Goal: Information Seeking & Learning: Learn about a topic

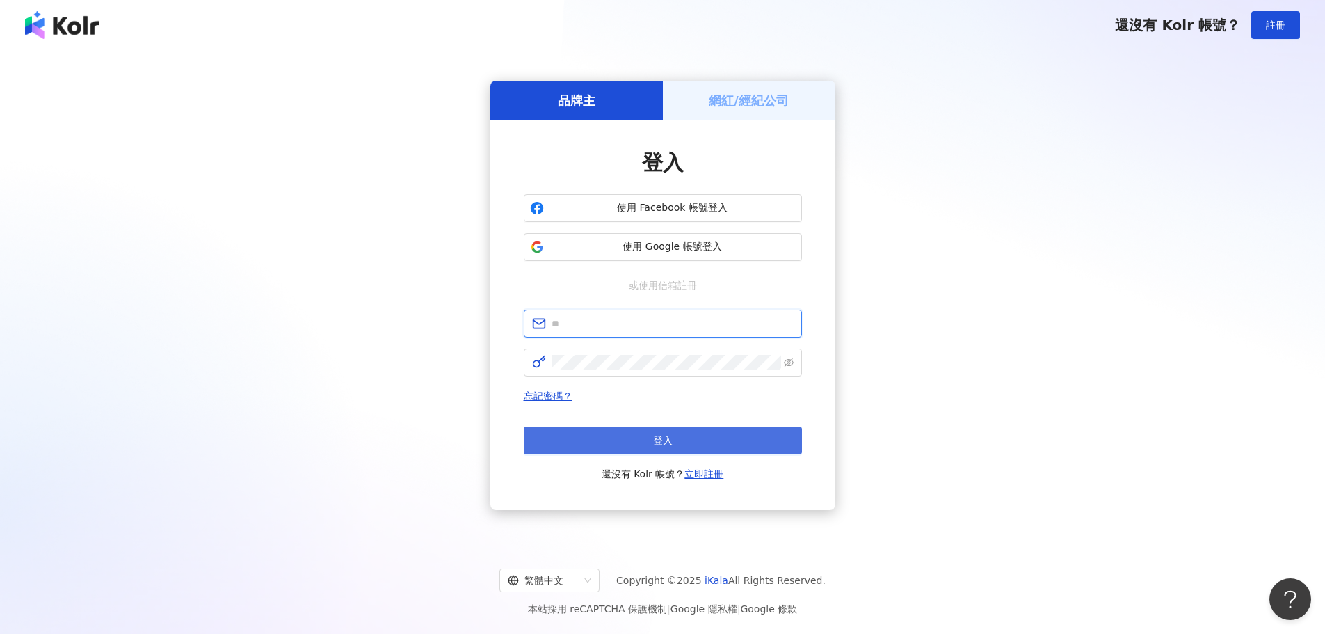
type input "**********"
click at [625, 431] on button "登入" at bounding box center [663, 441] width 278 height 28
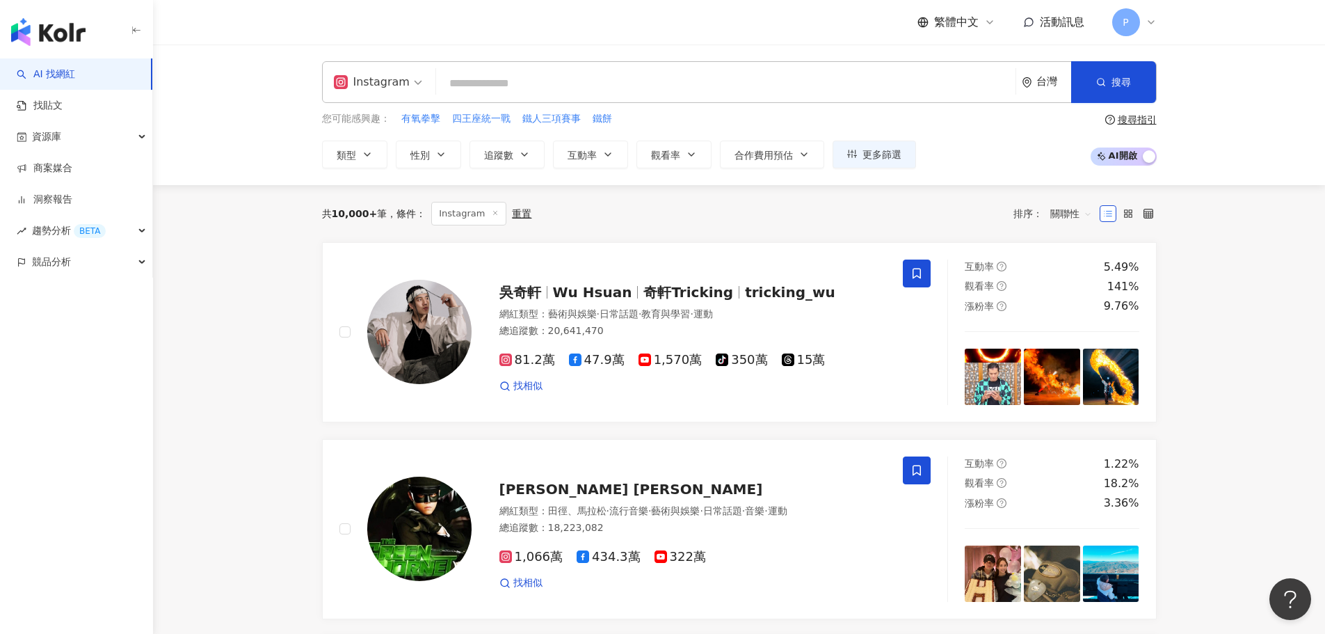
click at [523, 83] on input "search" at bounding box center [726, 83] width 568 height 26
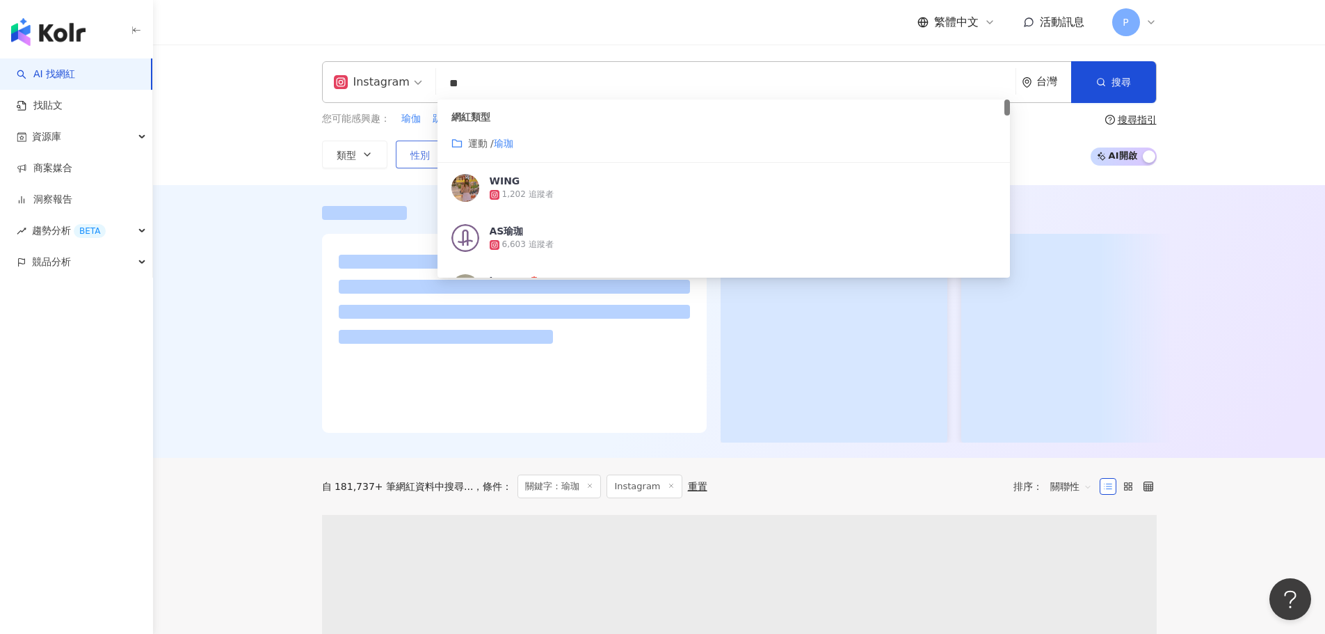
type input "**"
click at [424, 155] on span "性別" at bounding box center [420, 155] width 19 height 11
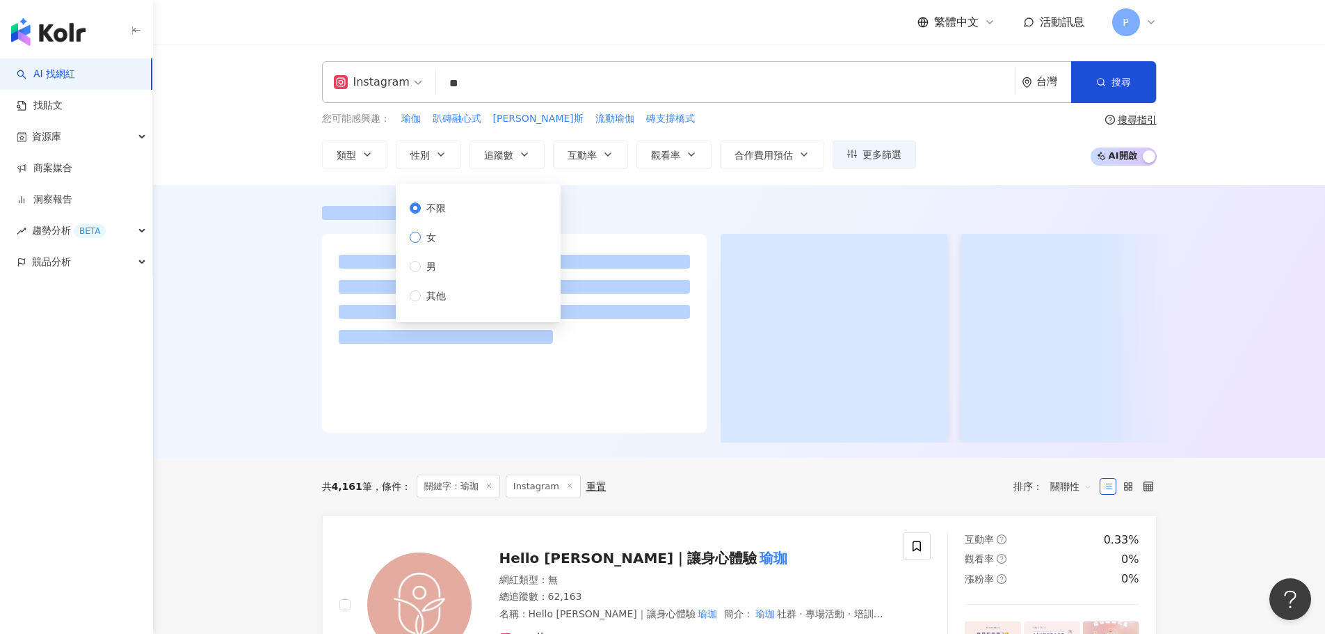
click at [427, 232] on span "女" at bounding box center [431, 237] width 21 height 15
click at [517, 160] on button "追蹤數" at bounding box center [507, 155] width 75 height 28
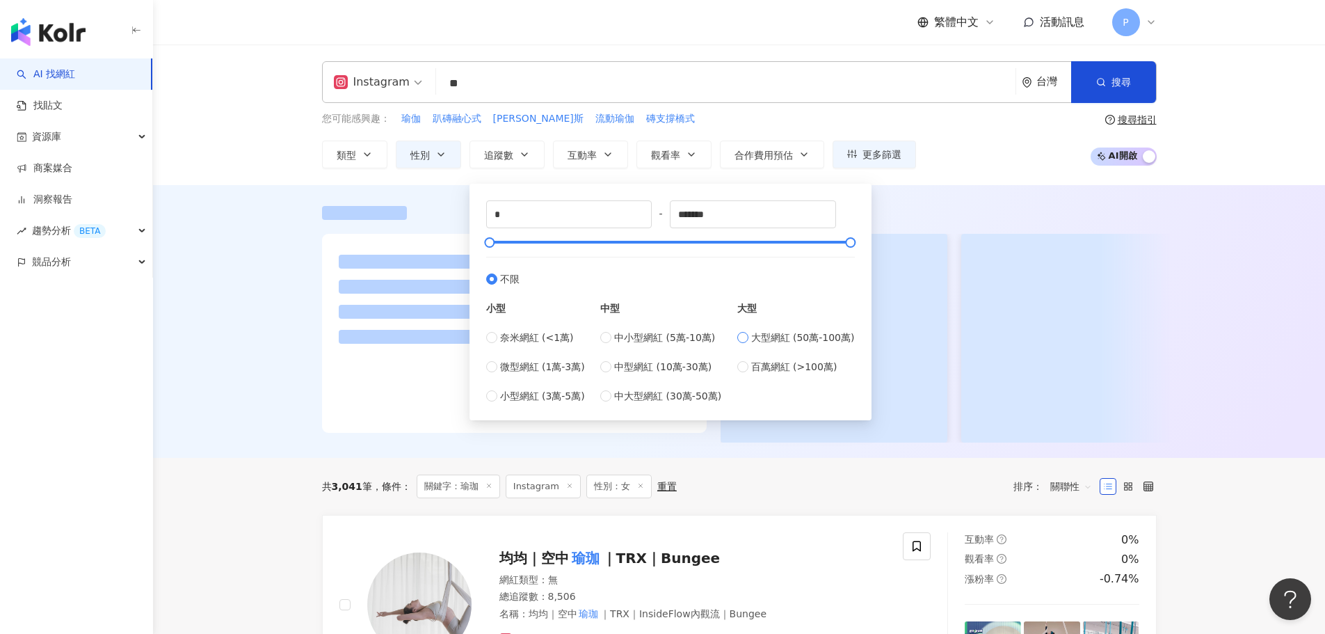
type input "******"
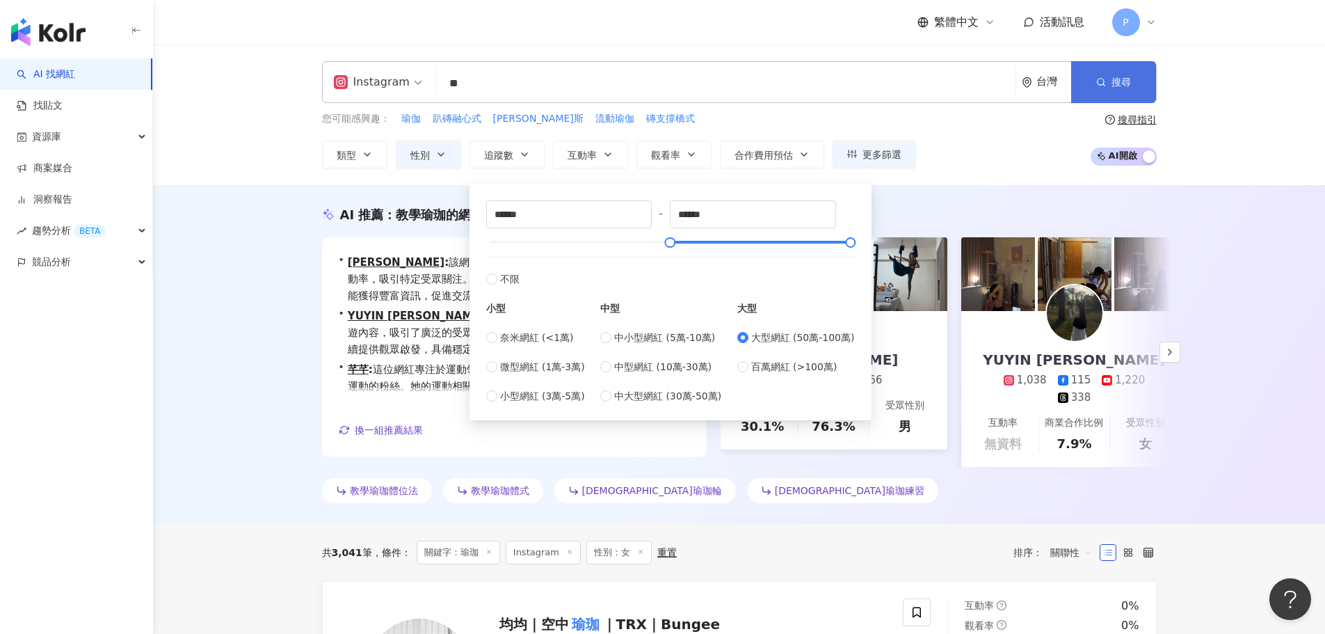
click at [1138, 81] on button "搜尋" at bounding box center [1113, 82] width 85 height 42
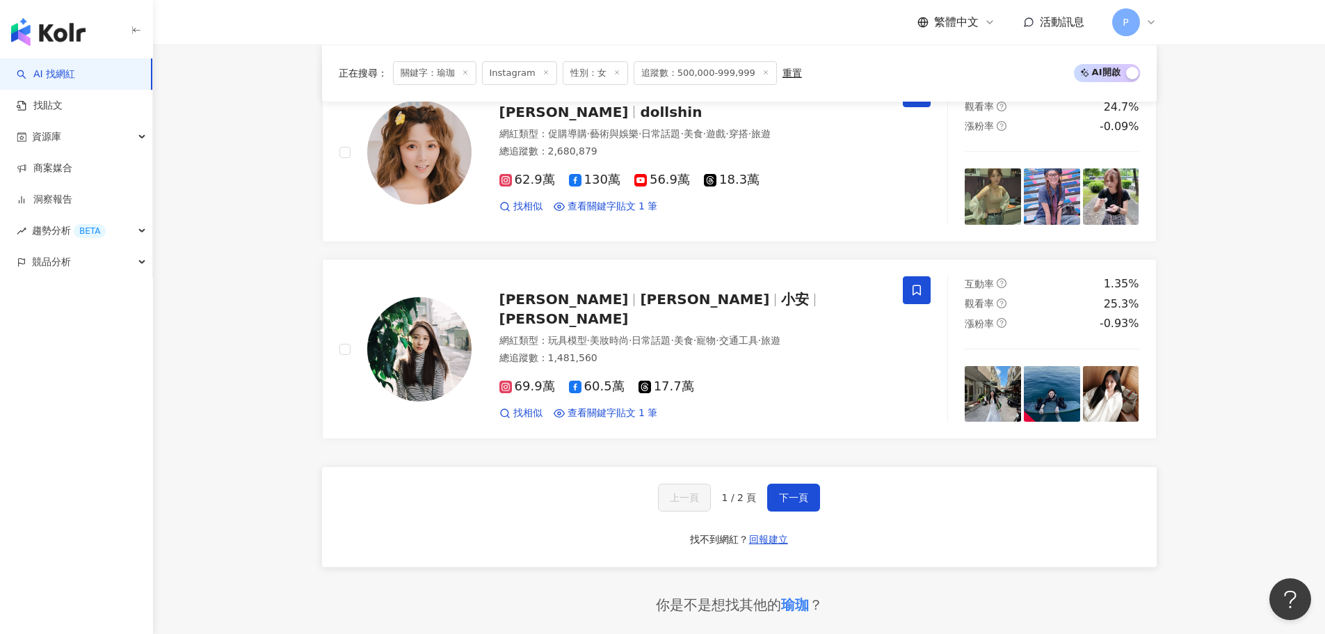
scroll to position [2226, 0]
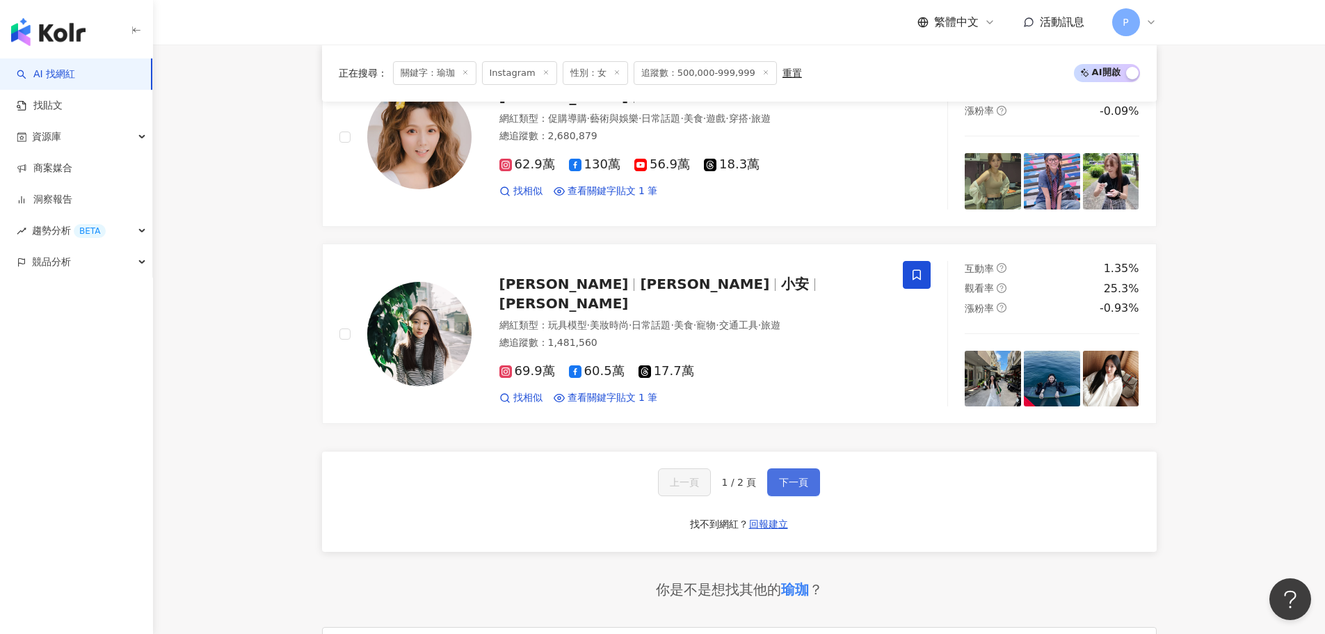
drag, startPoint x: 790, startPoint y: 487, endPoint x: 777, endPoint y: 486, distance: 13.2
click at [790, 487] on span "下一頁" at bounding box center [793, 482] width 29 height 11
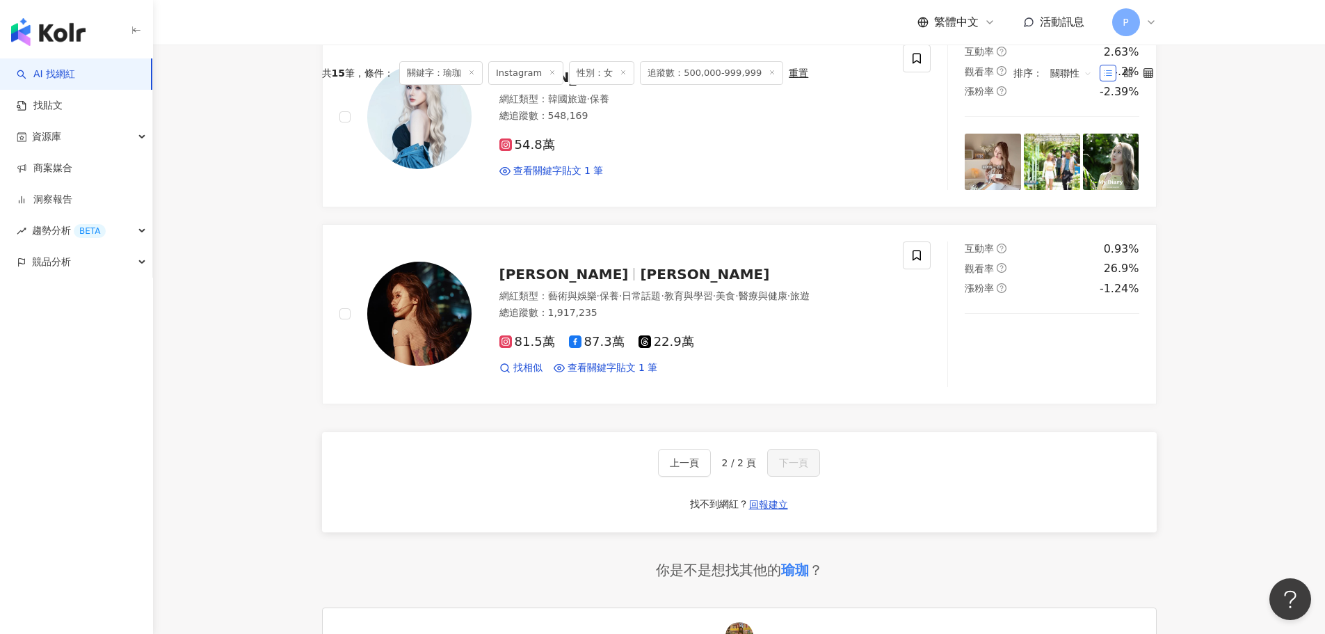
scroll to position [557, 0]
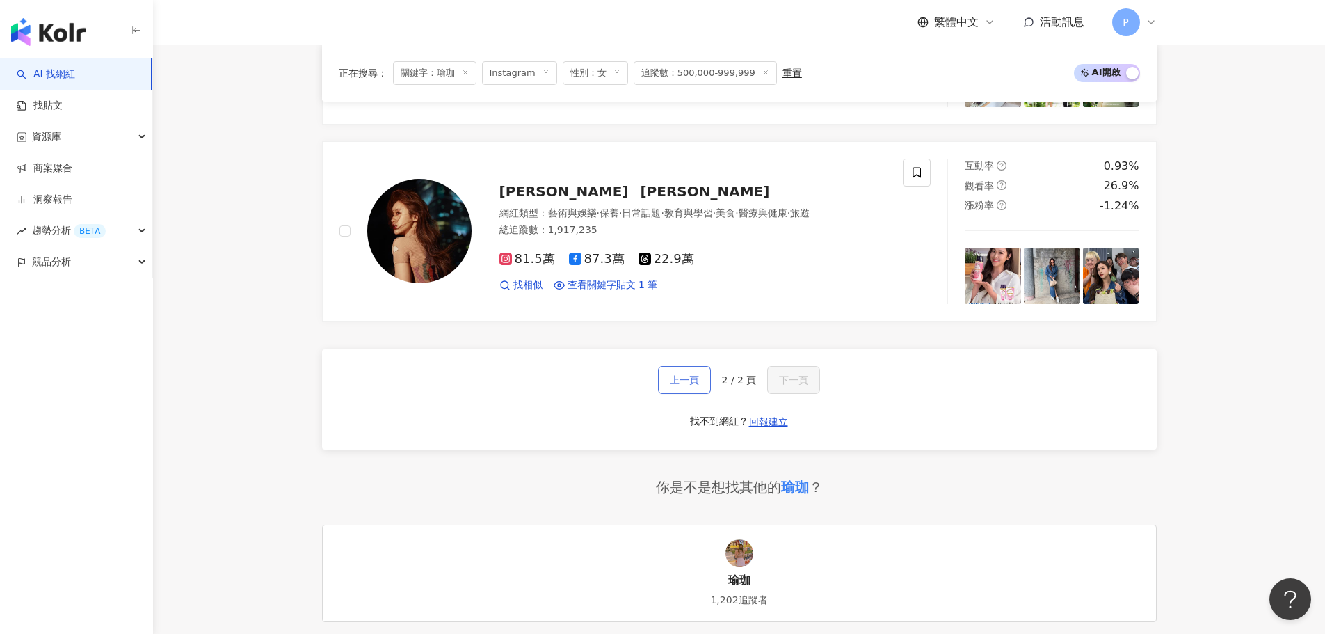
click at [709, 379] on button "上一頁" at bounding box center [684, 380] width 53 height 28
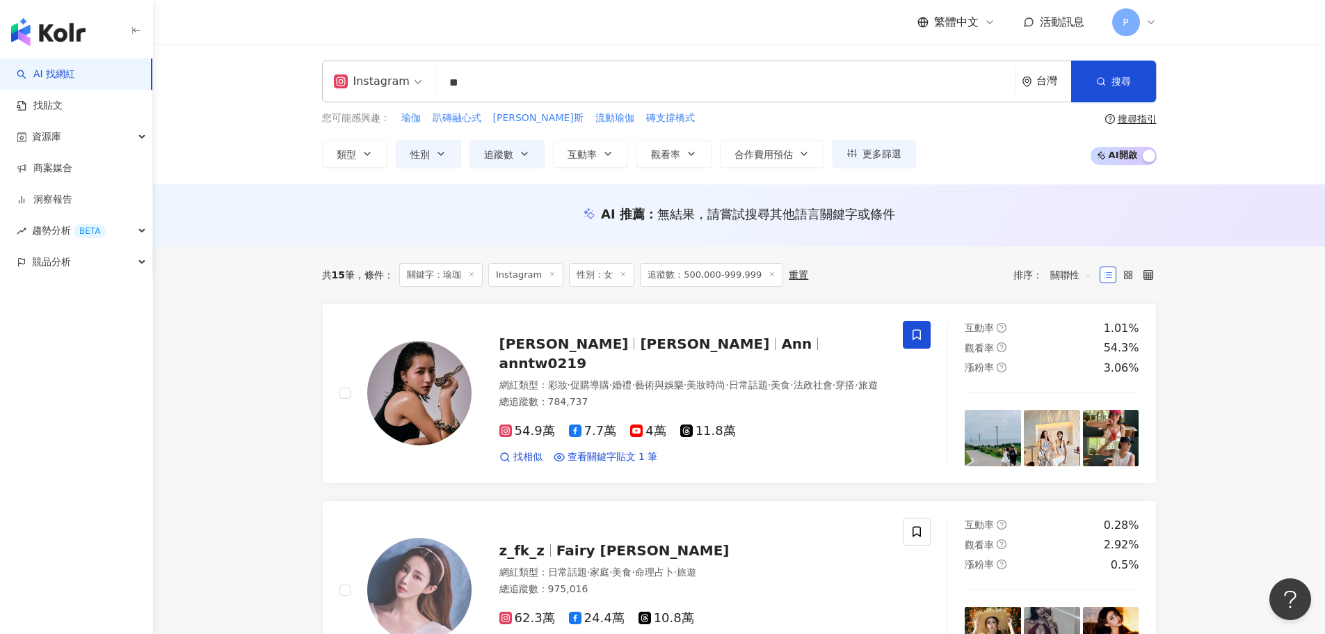
scroll to position [0, 0]
click at [498, 84] on input "**" at bounding box center [726, 83] width 568 height 26
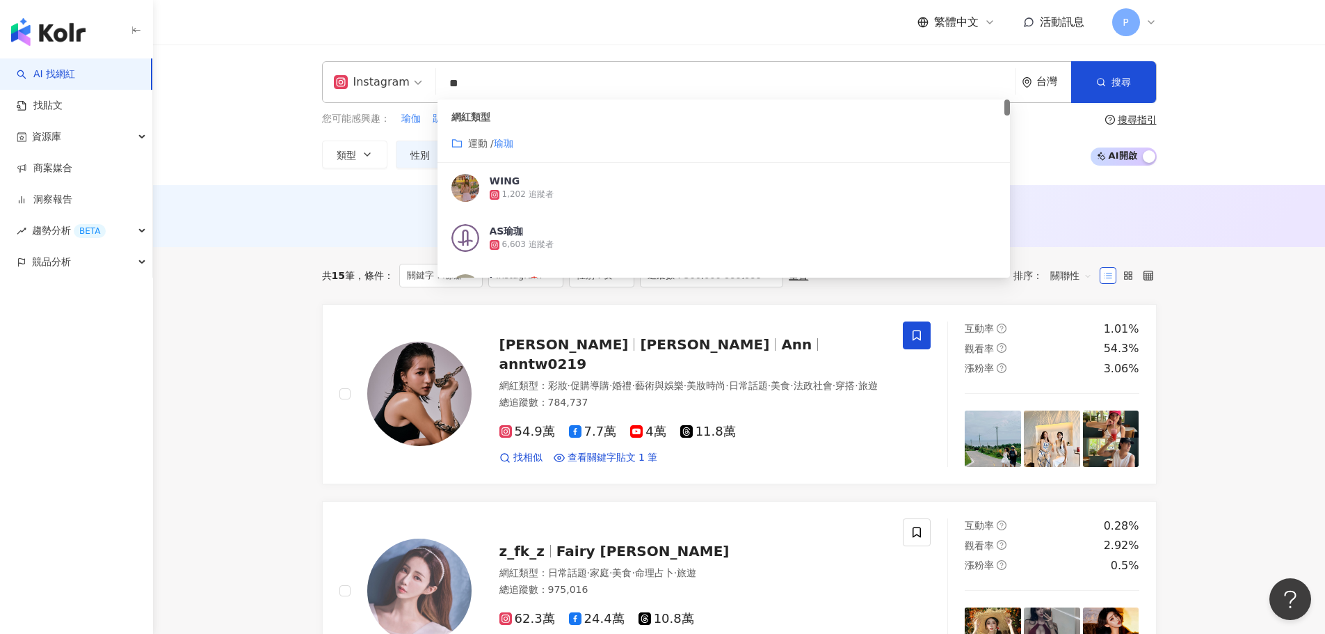
type input "*"
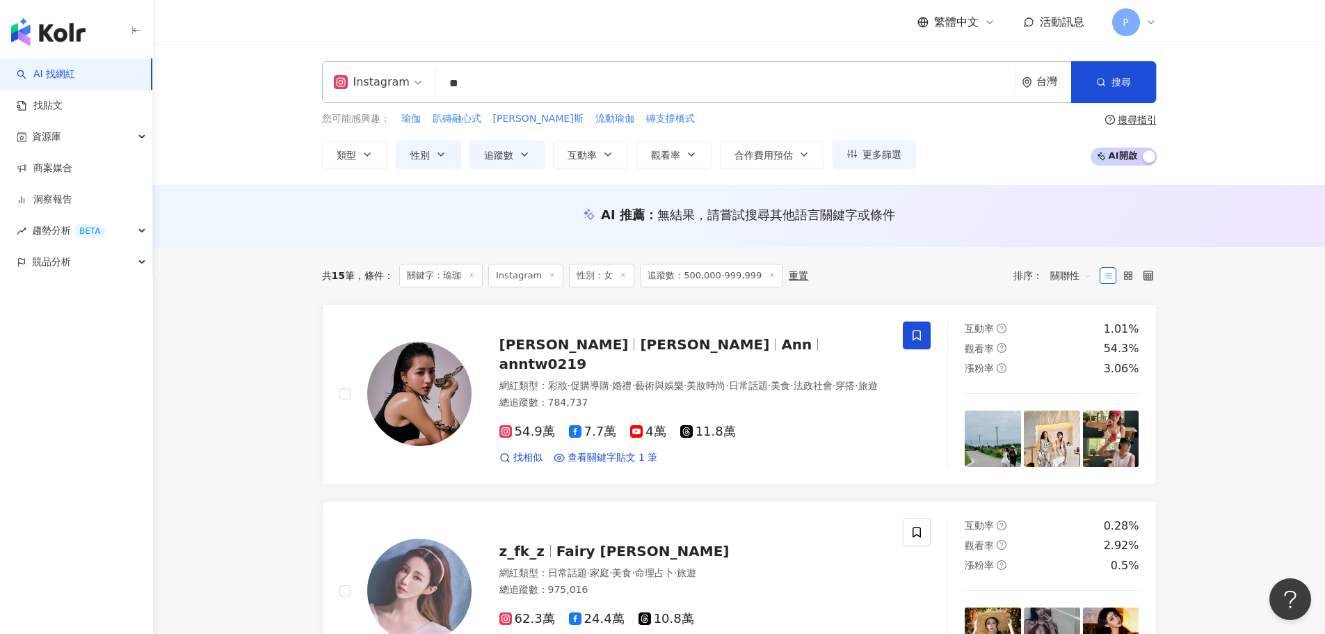
type input "*"
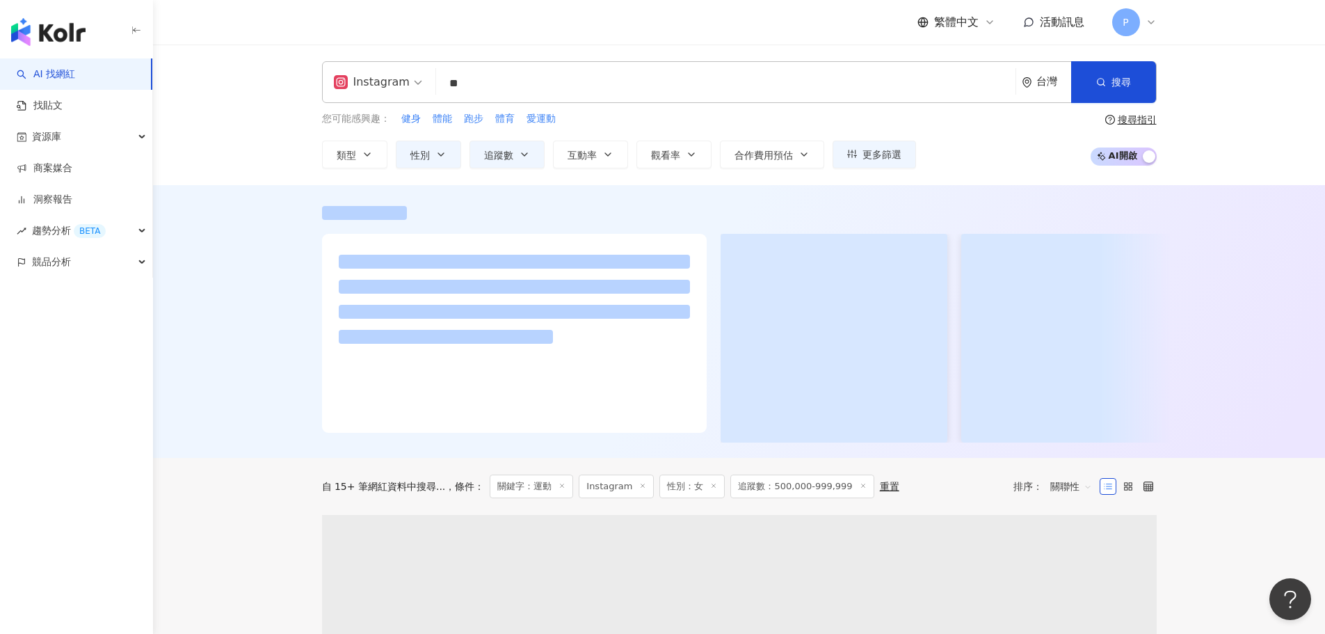
click at [224, 246] on div at bounding box center [739, 321] width 1172 height 273
click at [1119, 89] on button "搜尋" at bounding box center [1113, 82] width 85 height 42
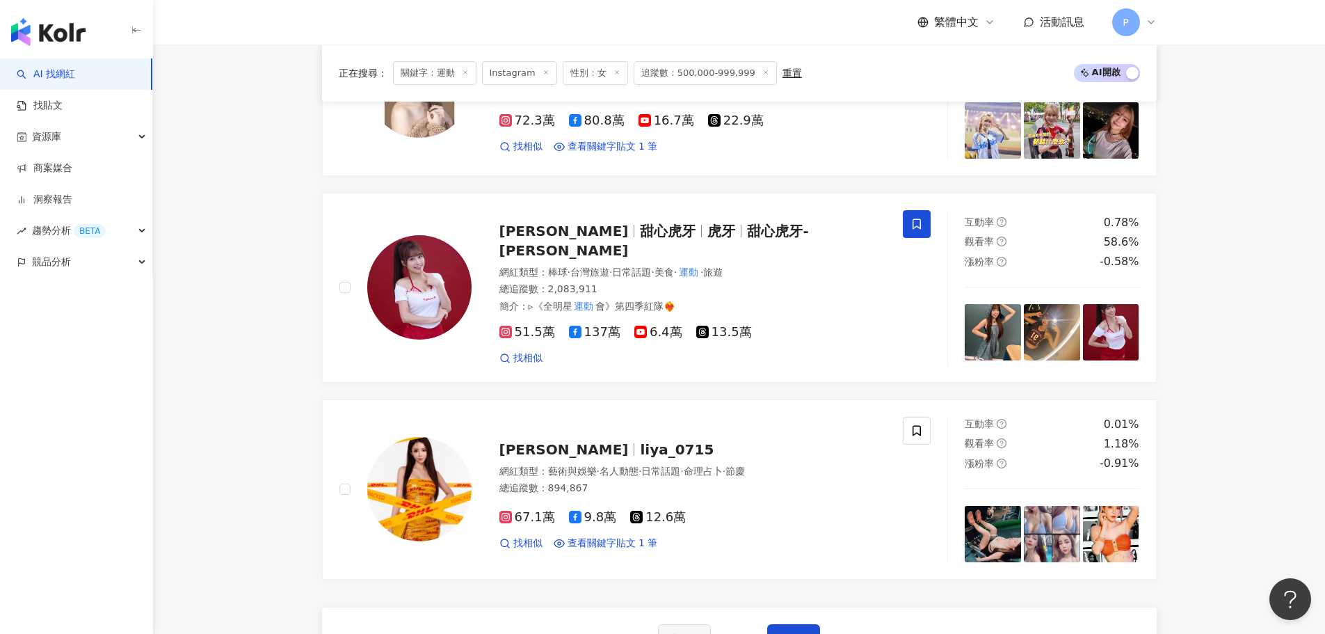
scroll to position [2226, 0]
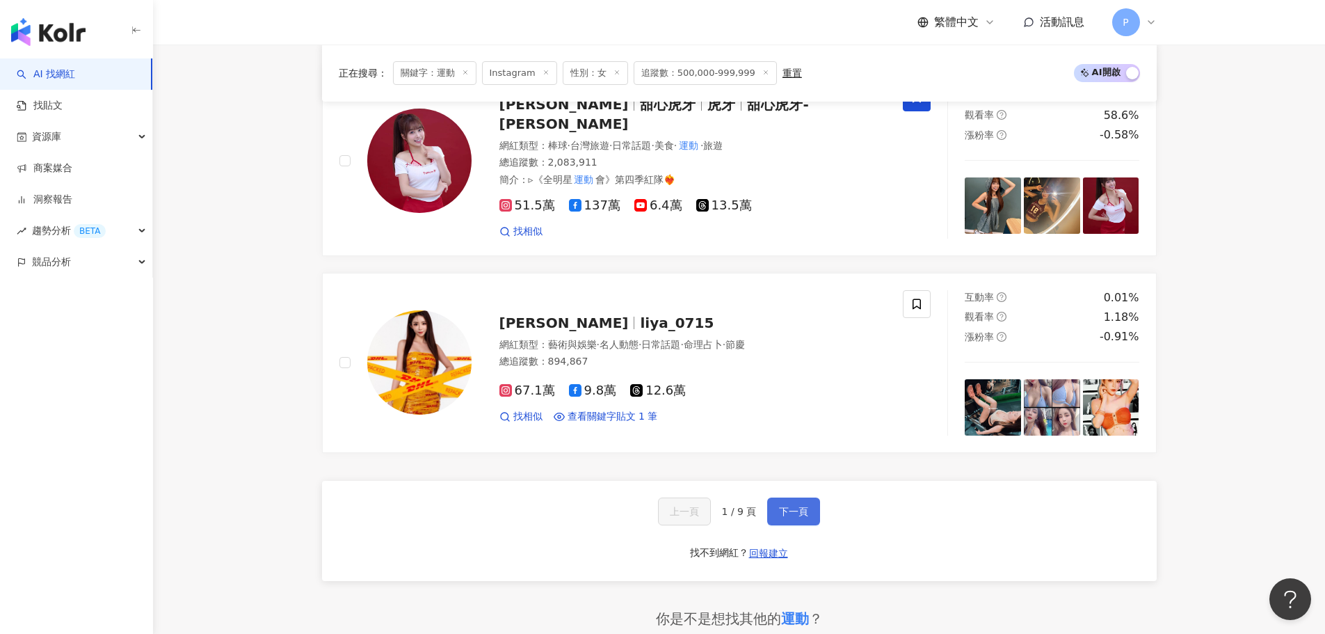
click at [774, 497] on button "下一頁" at bounding box center [793, 511] width 53 height 28
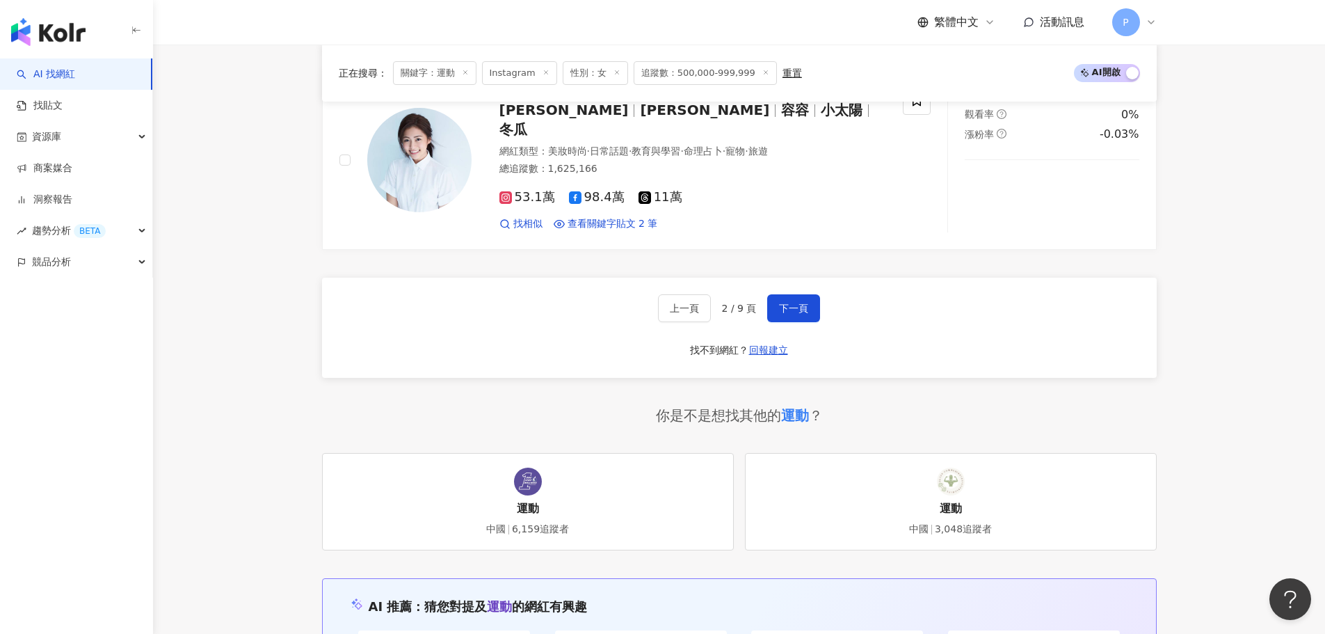
scroll to position [2435, 0]
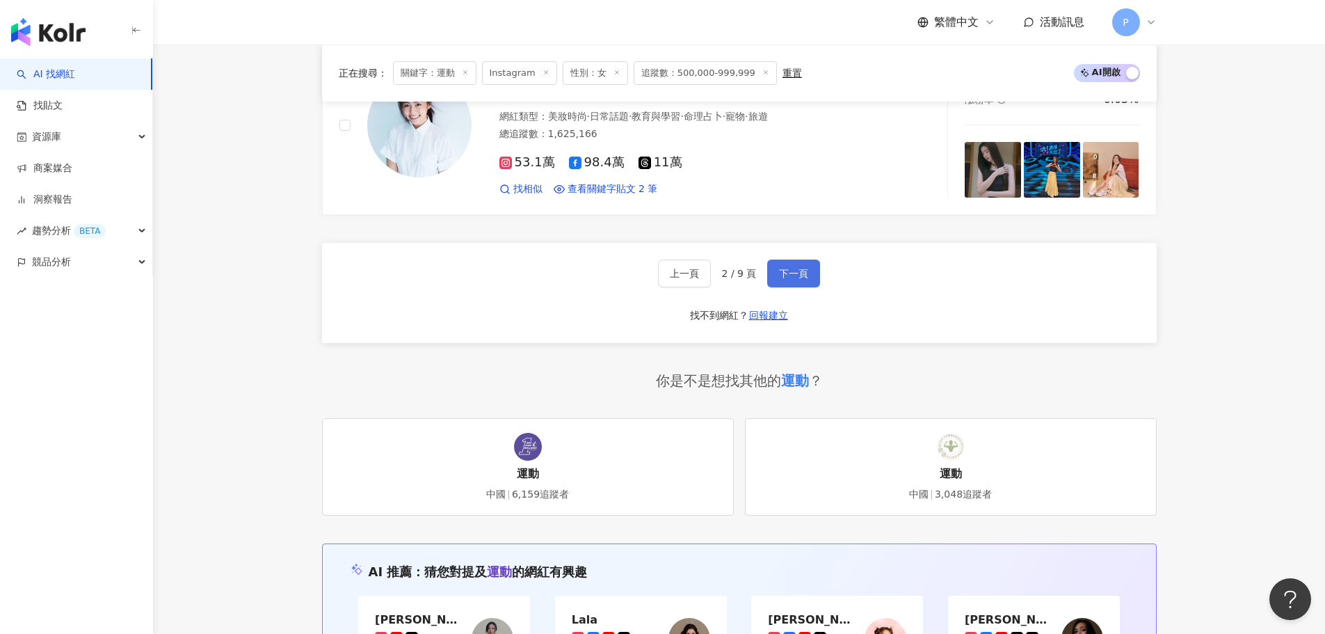
click at [798, 260] on button "下一頁" at bounding box center [793, 274] width 53 height 28
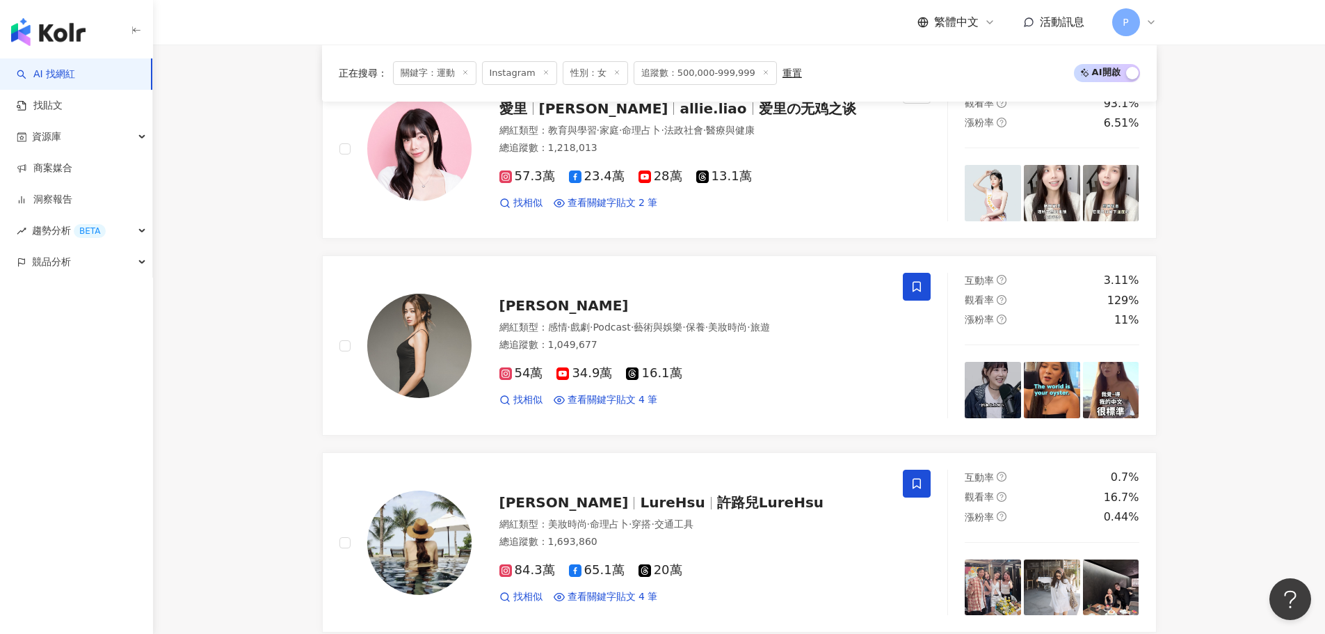
scroll to position [2505, 0]
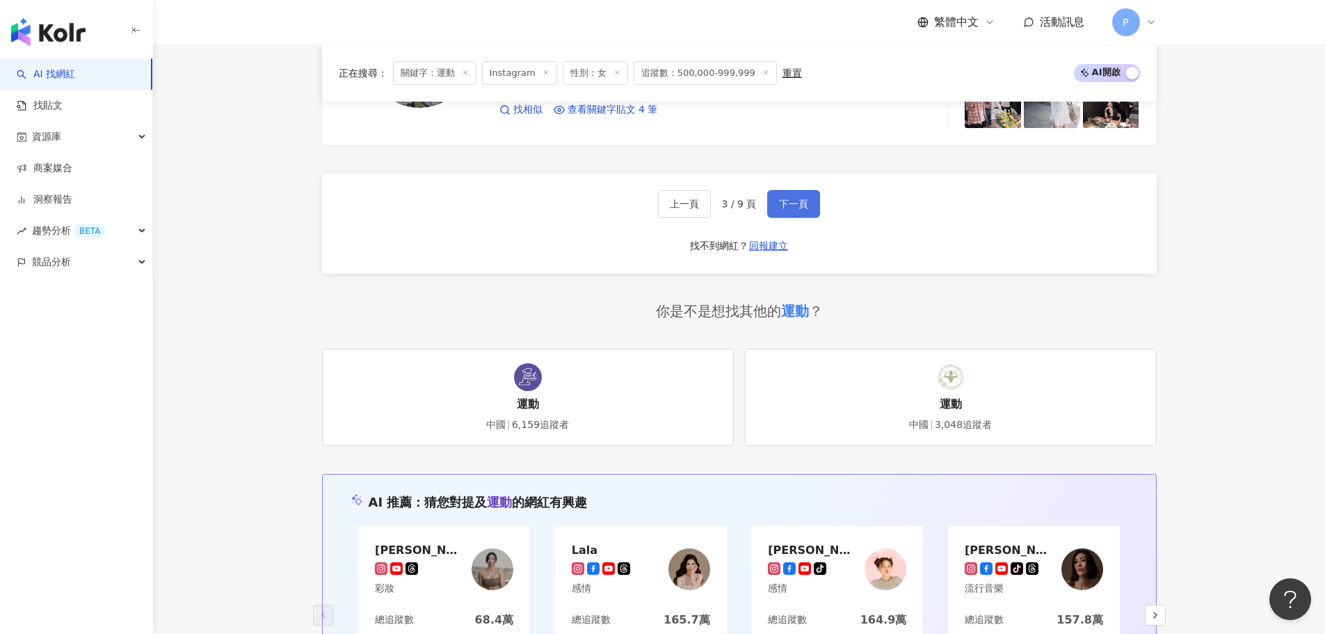
click at [788, 198] on span "下一頁" at bounding box center [793, 203] width 29 height 11
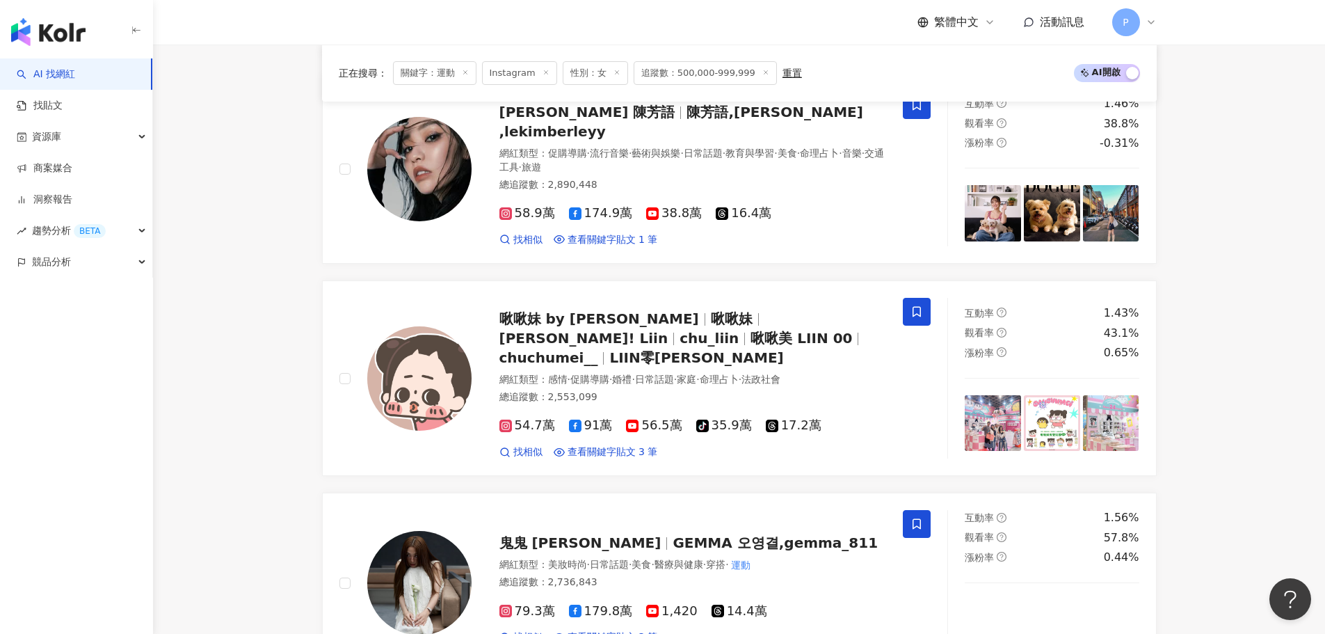
scroll to position [2366, 0]
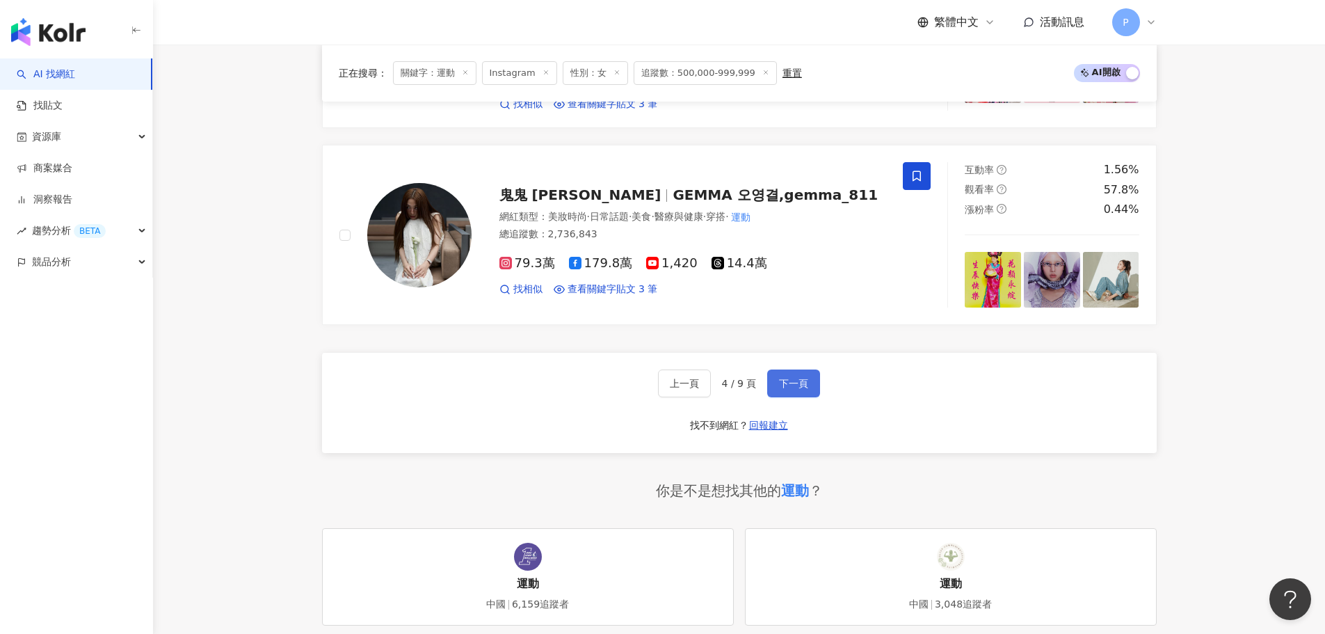
click at [790, 369] on button "下一頁" at bounding box center [793, 383] width 53 height 28
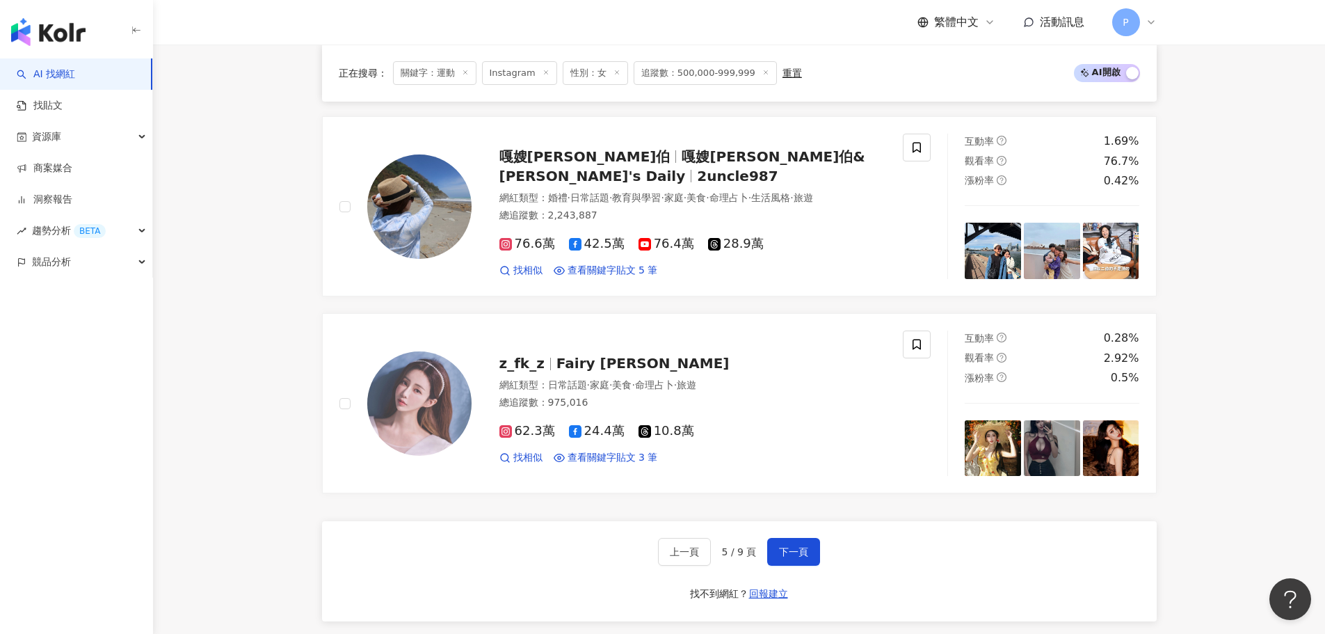
scroll to position [2574, 0]
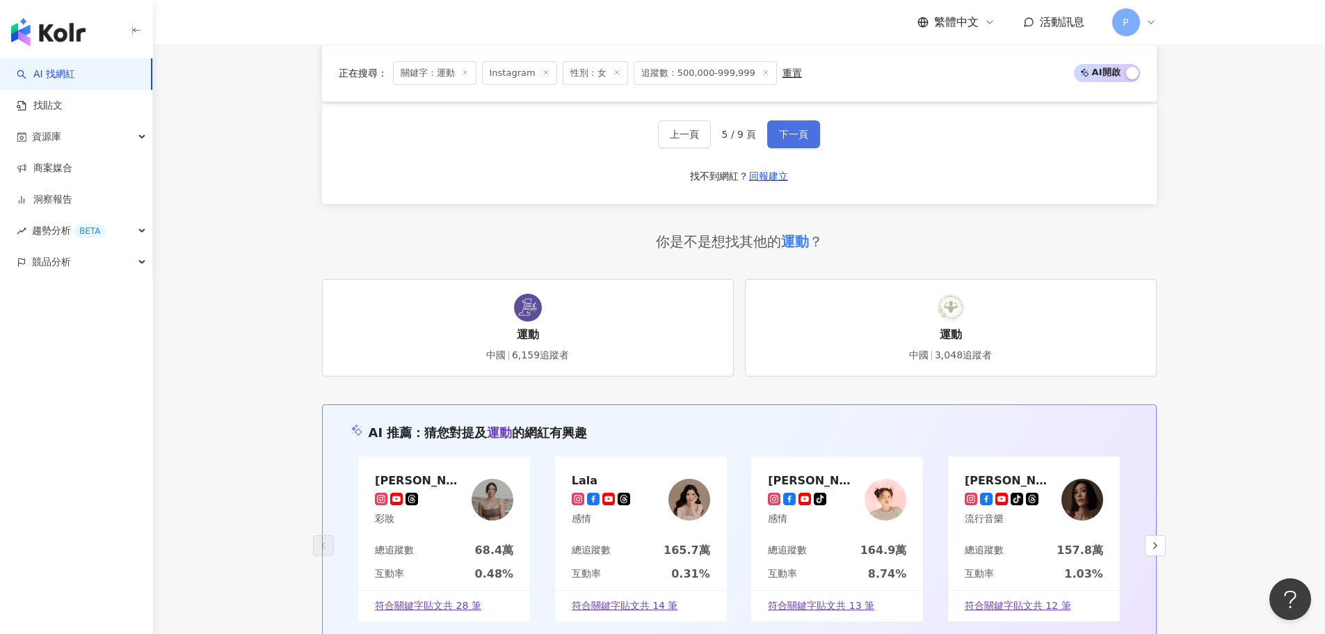
click at [795, 136] on span "下一頁" at bounding box center [793, 134] width 29 height 11
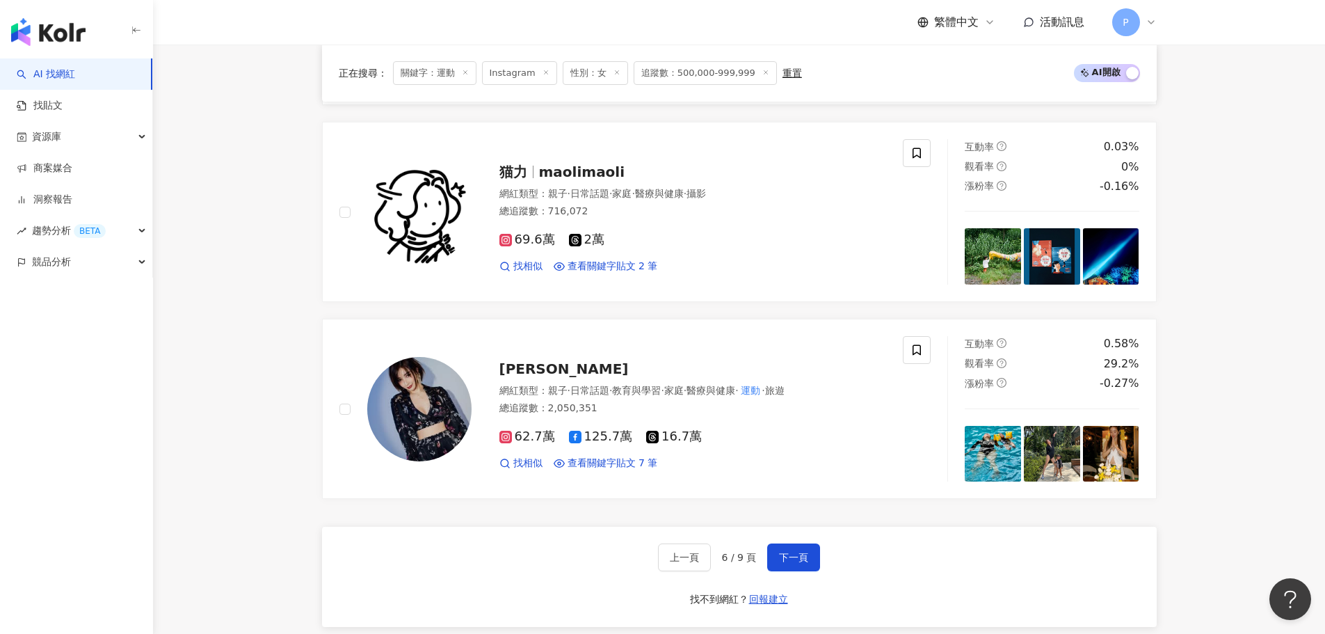
scroll to position [2296, 0]
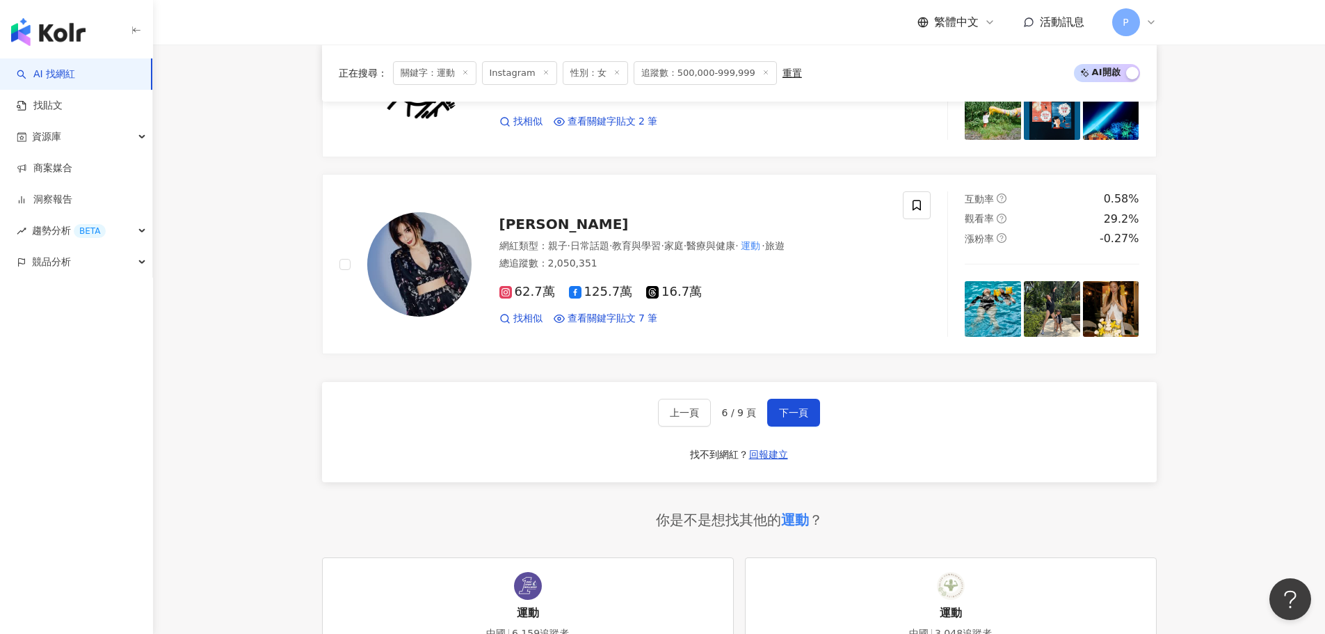
click at [784, 431] on div "上一頁 6 / 9 頁 下一頁 找不到網紅？ 回報建立" at bounding box center [739, 432] width 835 height 100
click at [786, 416] on span "下一頁" at bounding box center [793, 412] width 29 height 11
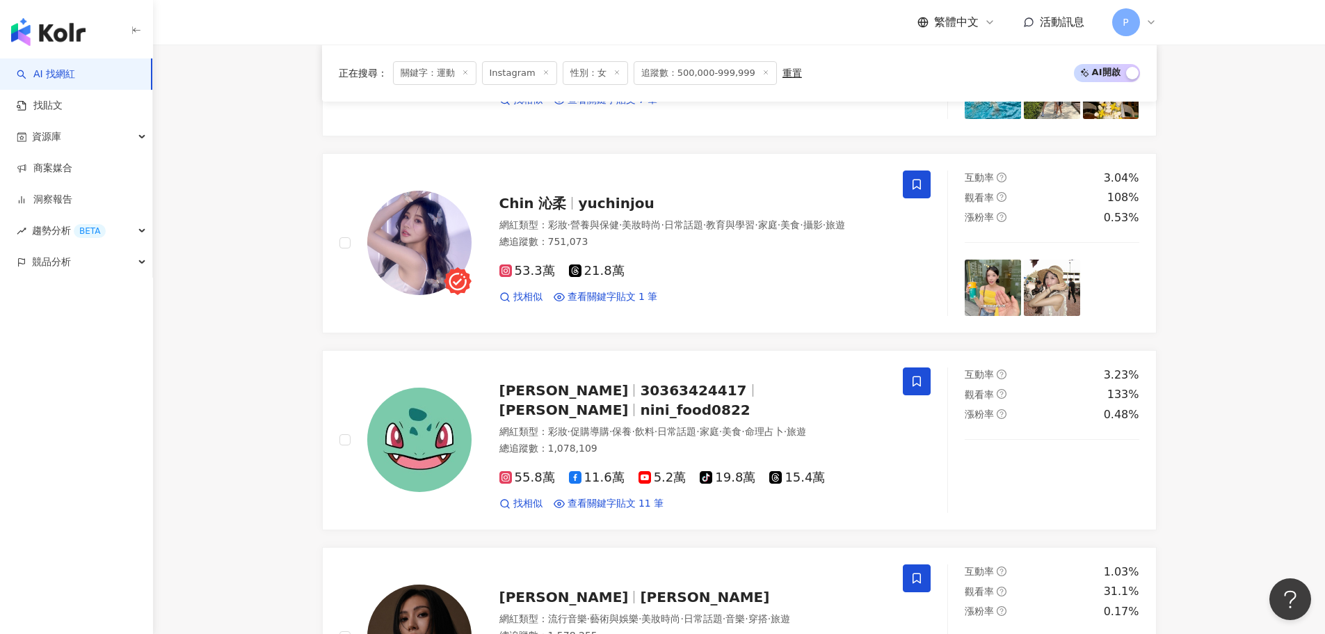
scroll to position [0, 0]
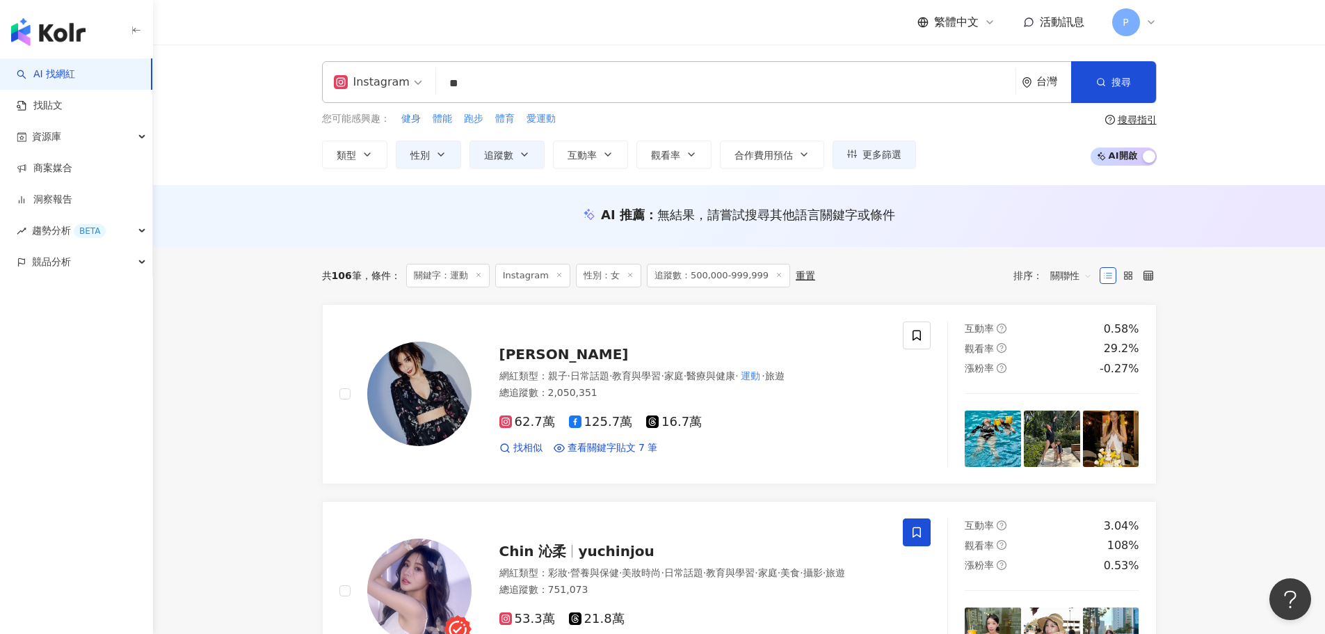
click at [484, 90] on input "**" at bounding box center [726, 83] width 568 height 26
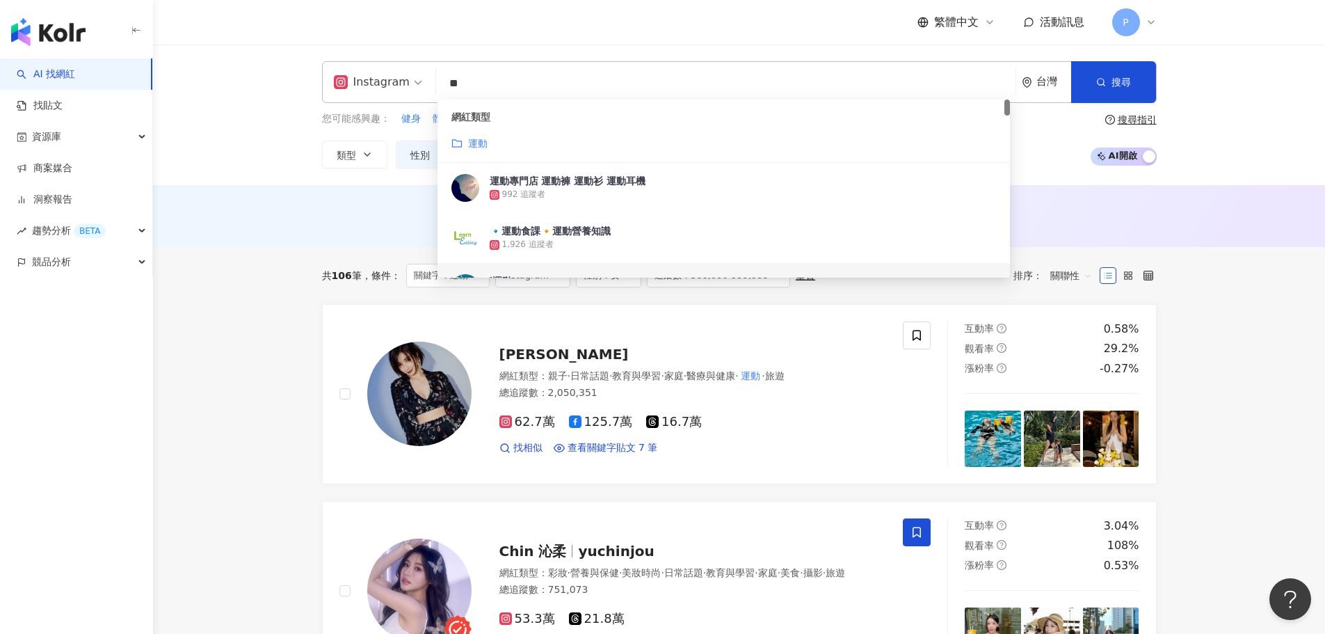
type input "*"
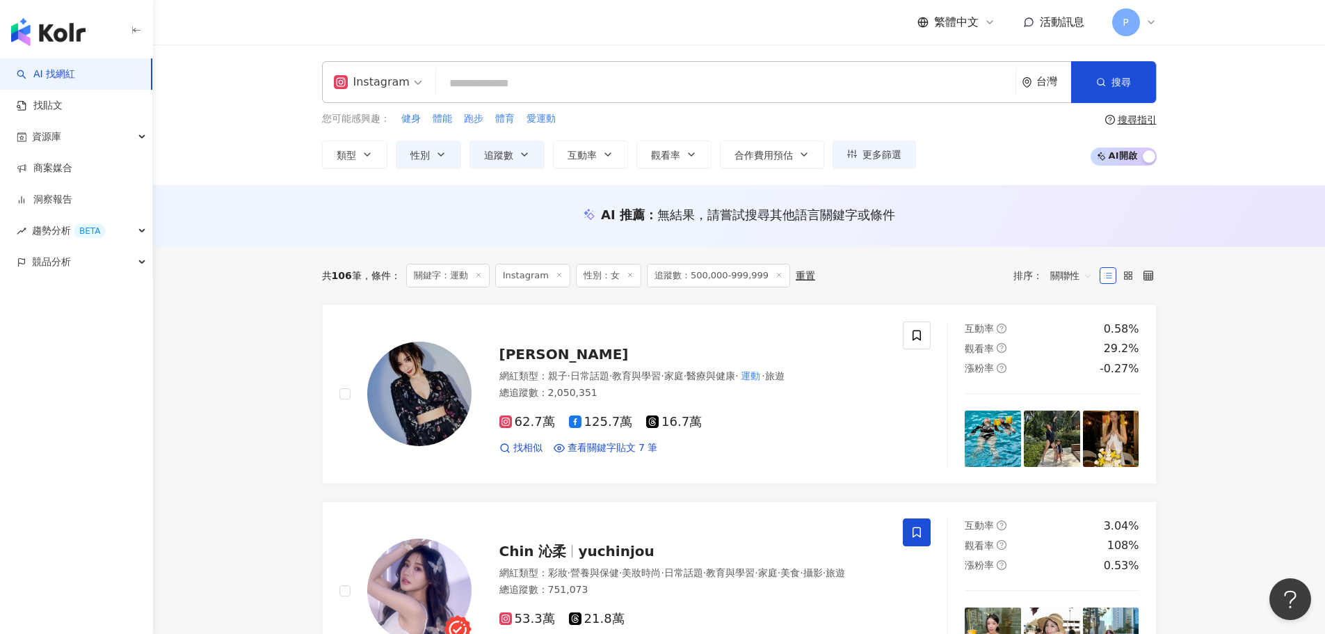
click at [527, 93] on input "search" at bounding box center [726, 83] width 568 height 26
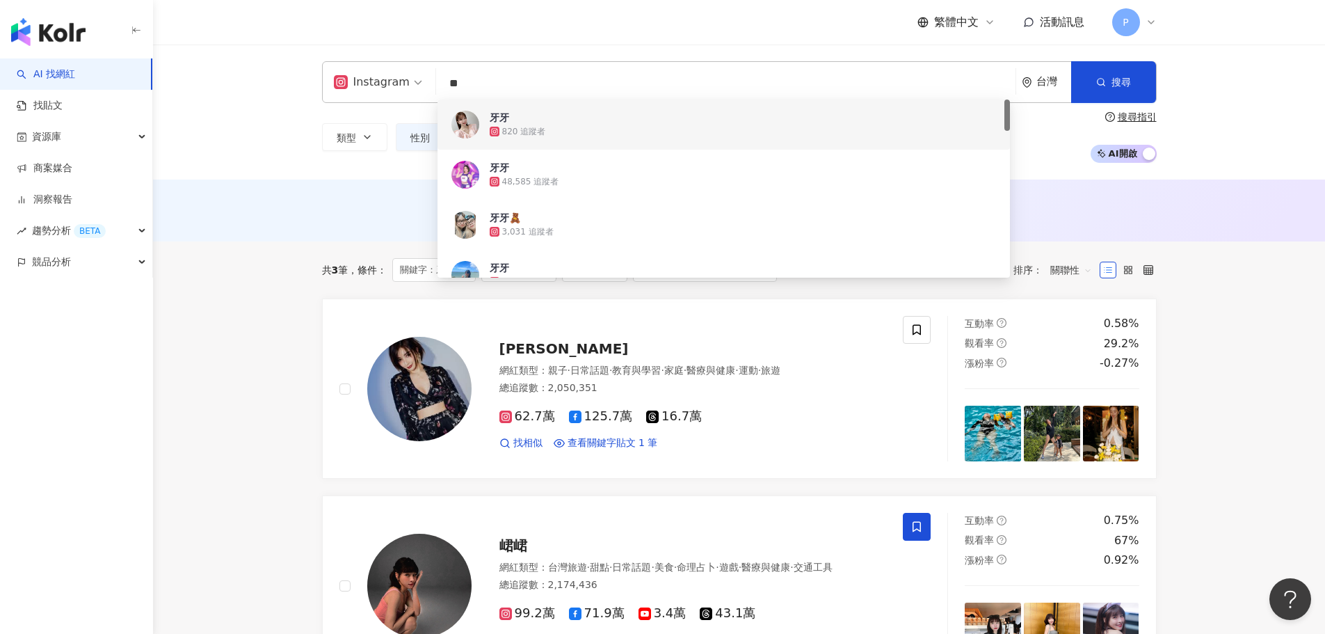
type input "*"
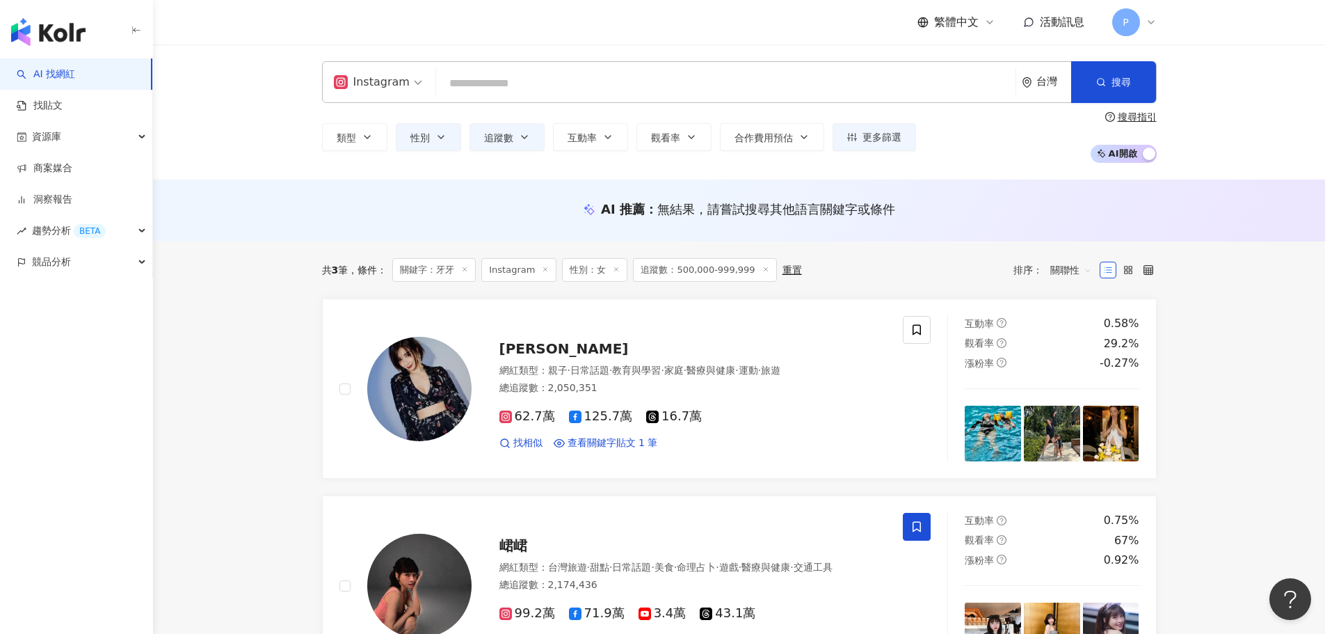
click at [505, 76] on input "search" at bounding box center [726, 83] width 568 height 26
click at [505, 75] on input "search" at bounding box center [726, 83] width 568 height 26
type input "*"
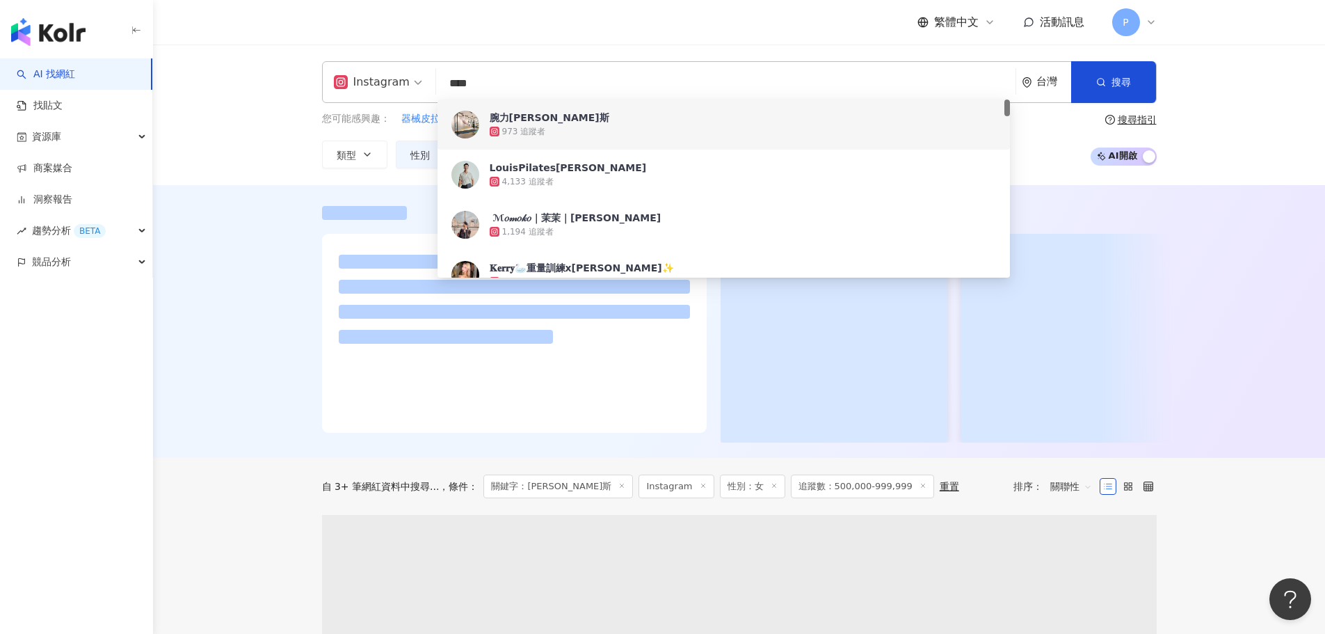
click at [273, 166] on div "Instagram **** 台灣 搜尋 e3274789-ff71-4181-ba49-de113d065311 8cce698a-bb26-4646-8a…" at bounding box center [739, 115] width 1172 height 141
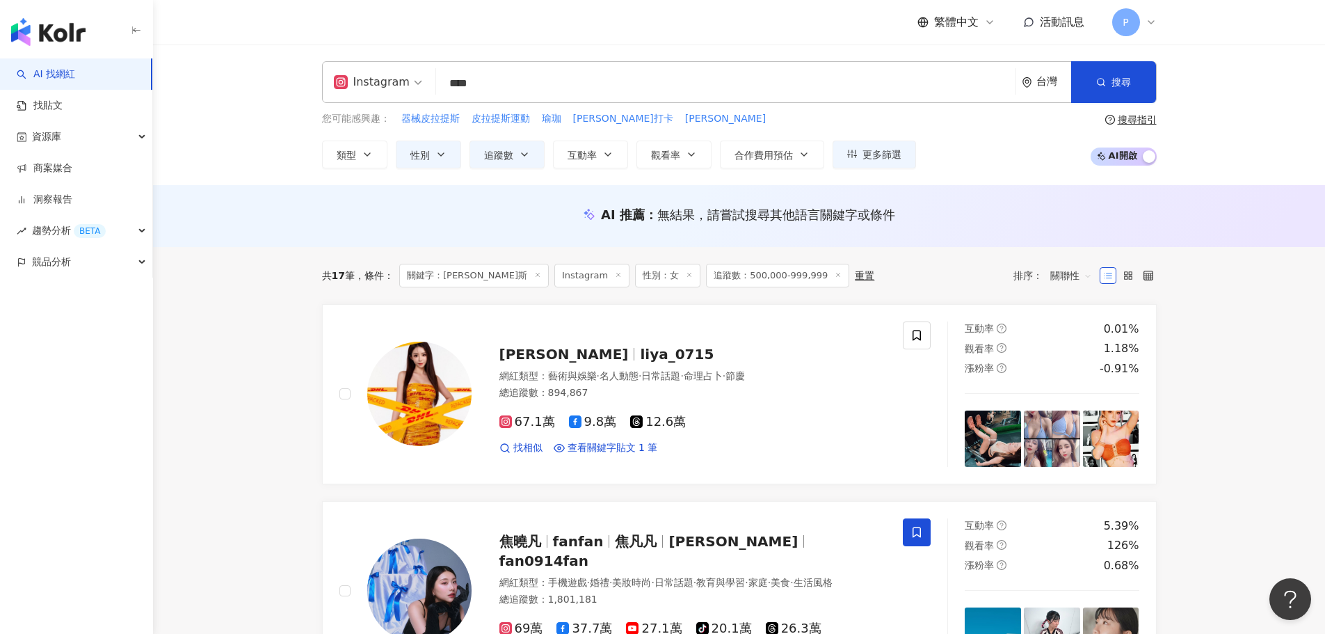
click at [504, 90] on input "****" at bounding box center [726, 83] width 568 height 26
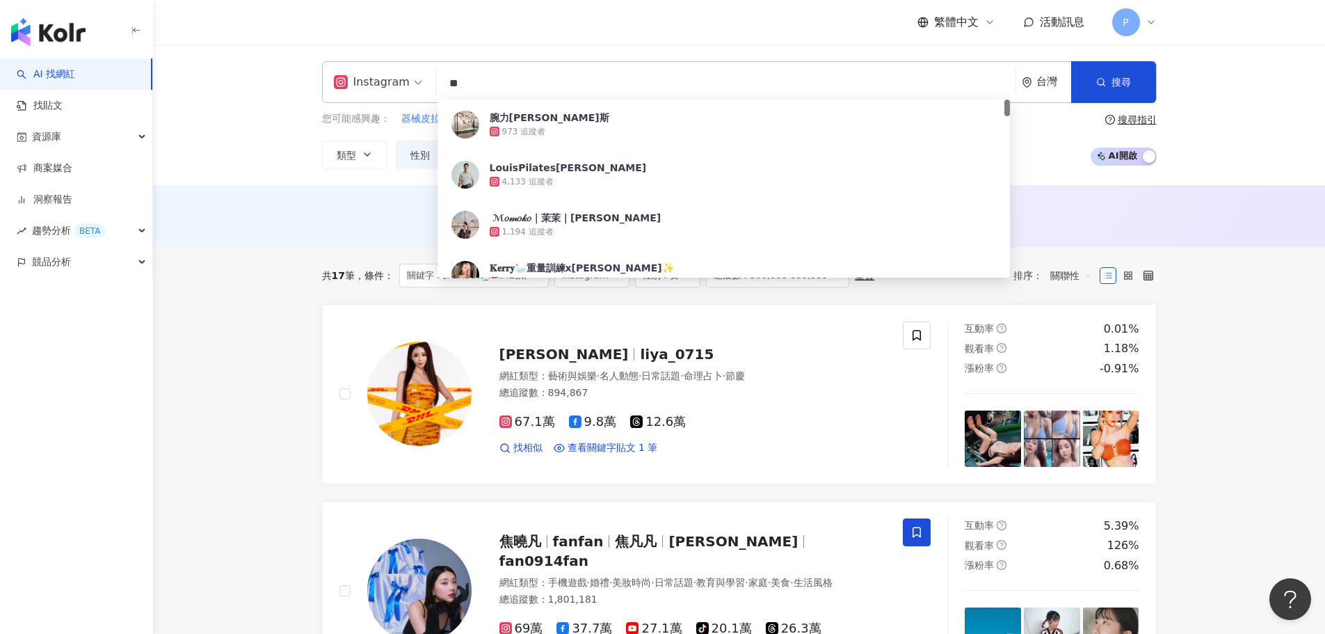
type input "*"
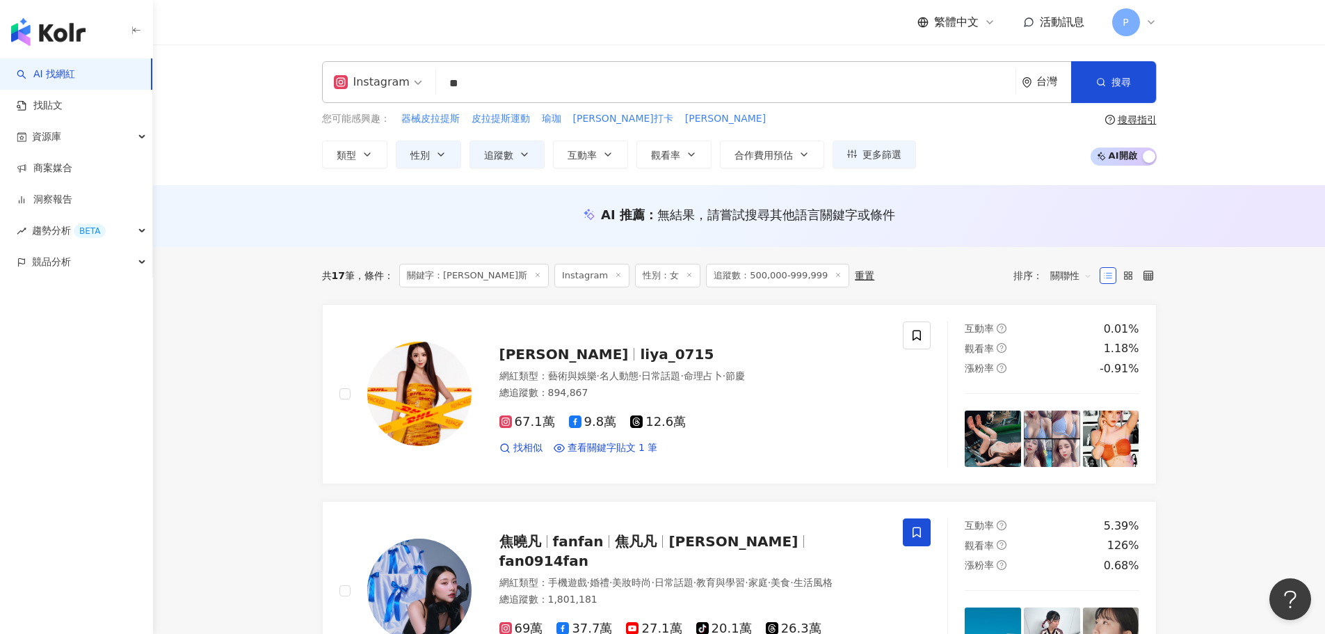
type input "**"
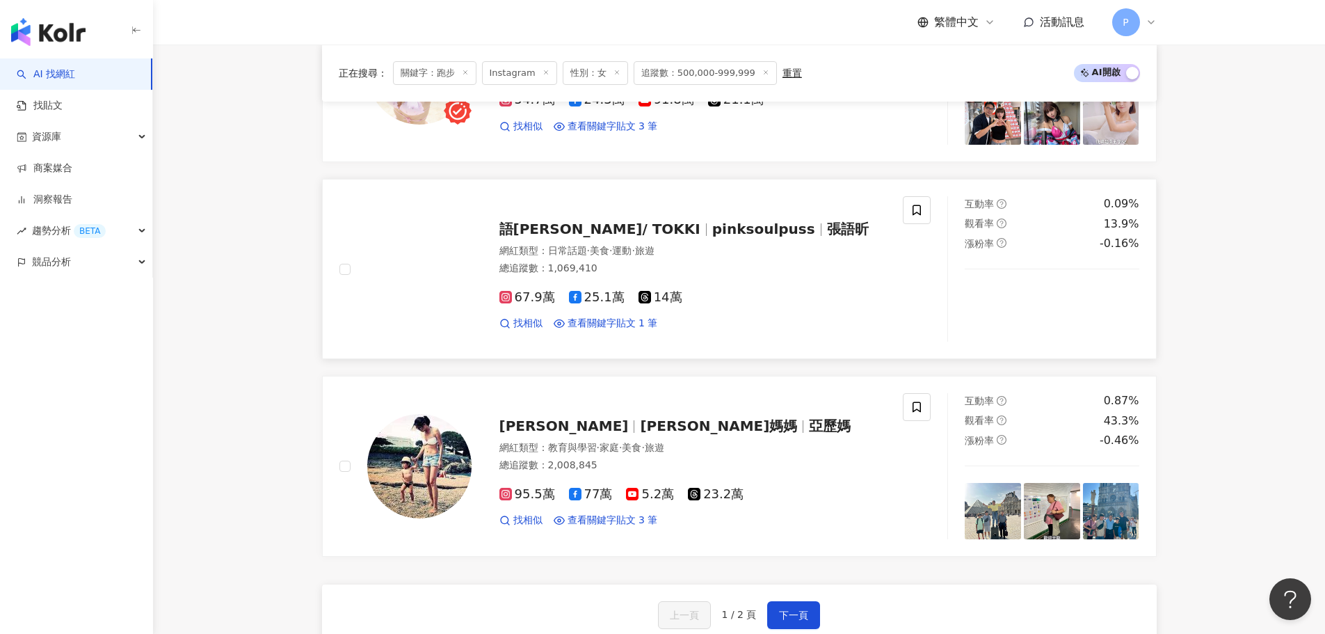
scroll to position [2284, 0]
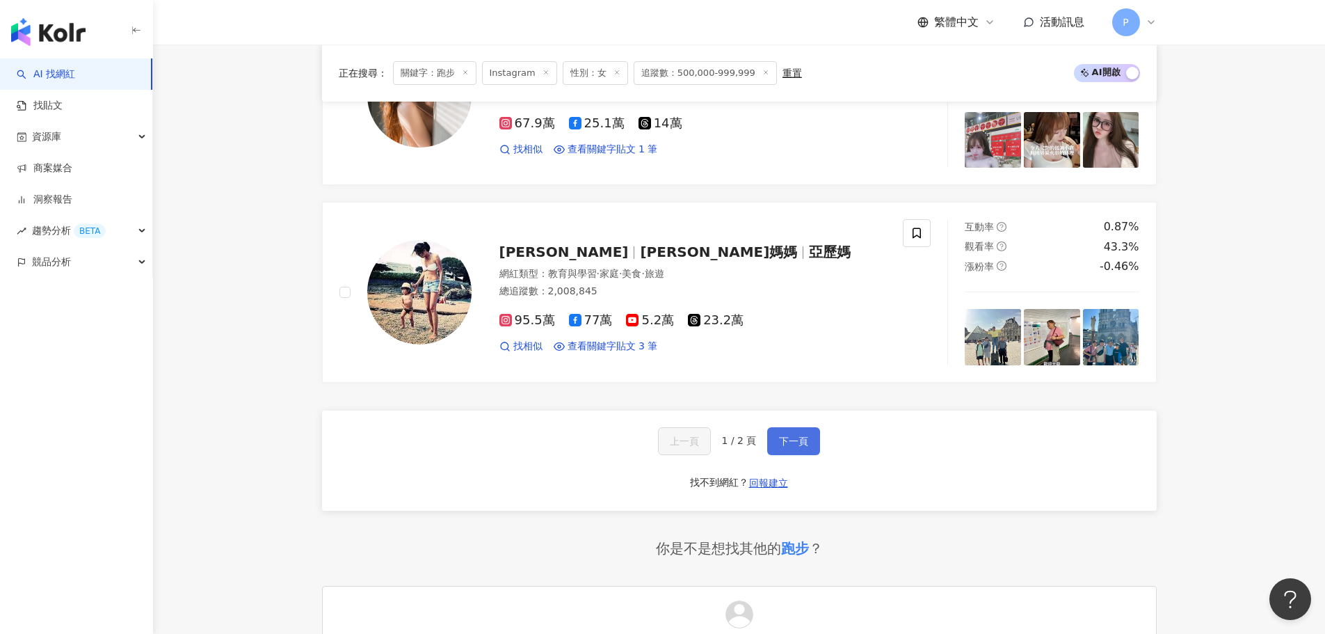
click at [806, 436] on span "下一頁" at bounding box center [793, 441] width 29 height 11
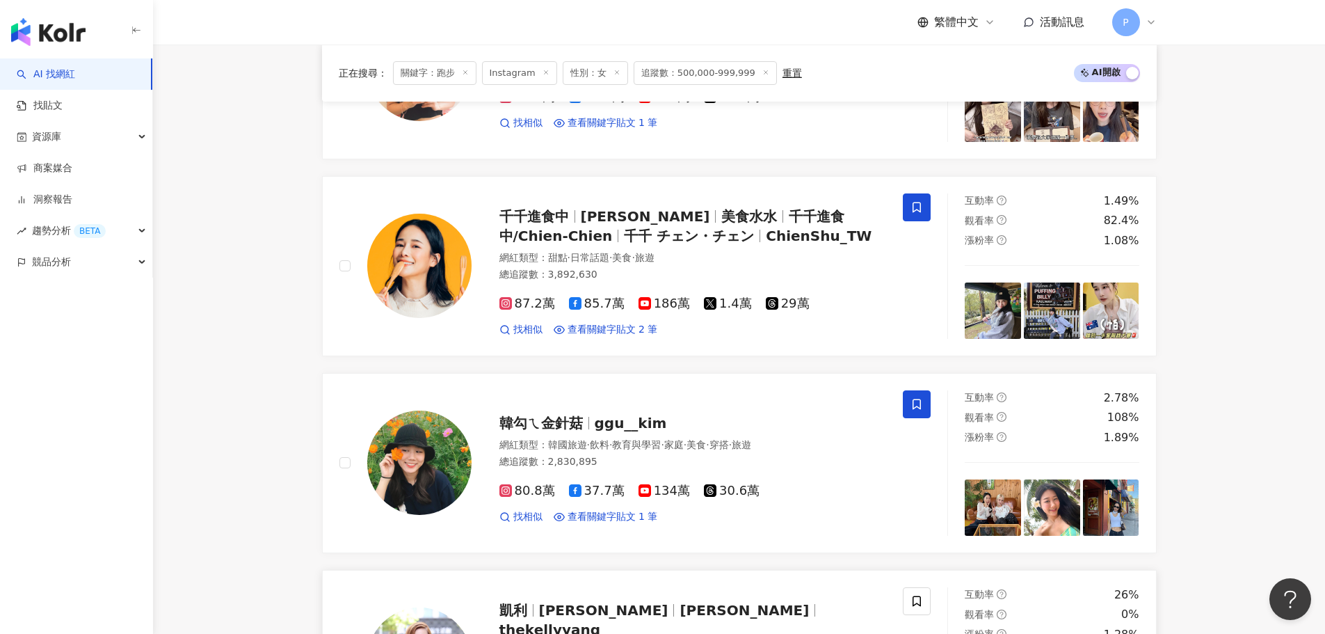
scroll to position [116, 0]
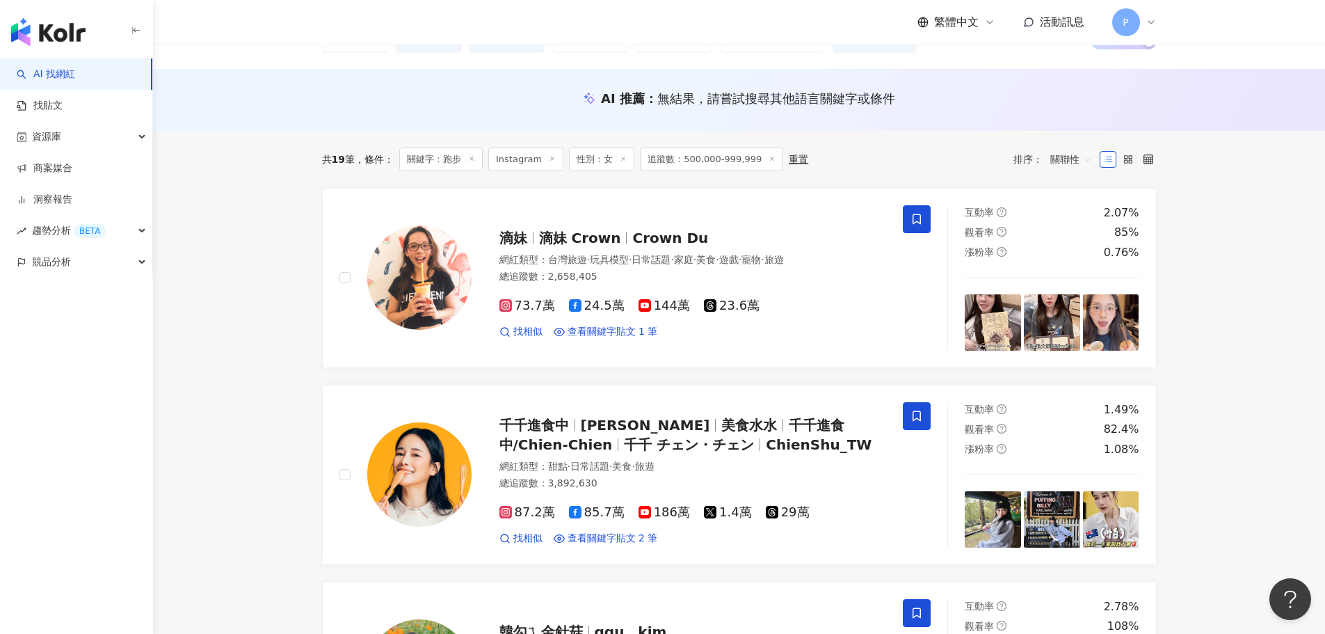
click at [674, 160] on span "追蹤數：500,000-999,999" at bounding box center [711, 160] width 143 height 24
click at [650, 155] on span "追蹤數：500,000-999,999" at bounding box center [711, 160] width 143 height 24
click at [769, 155] on icon at bounding box center [772, 158] width 7 height 7
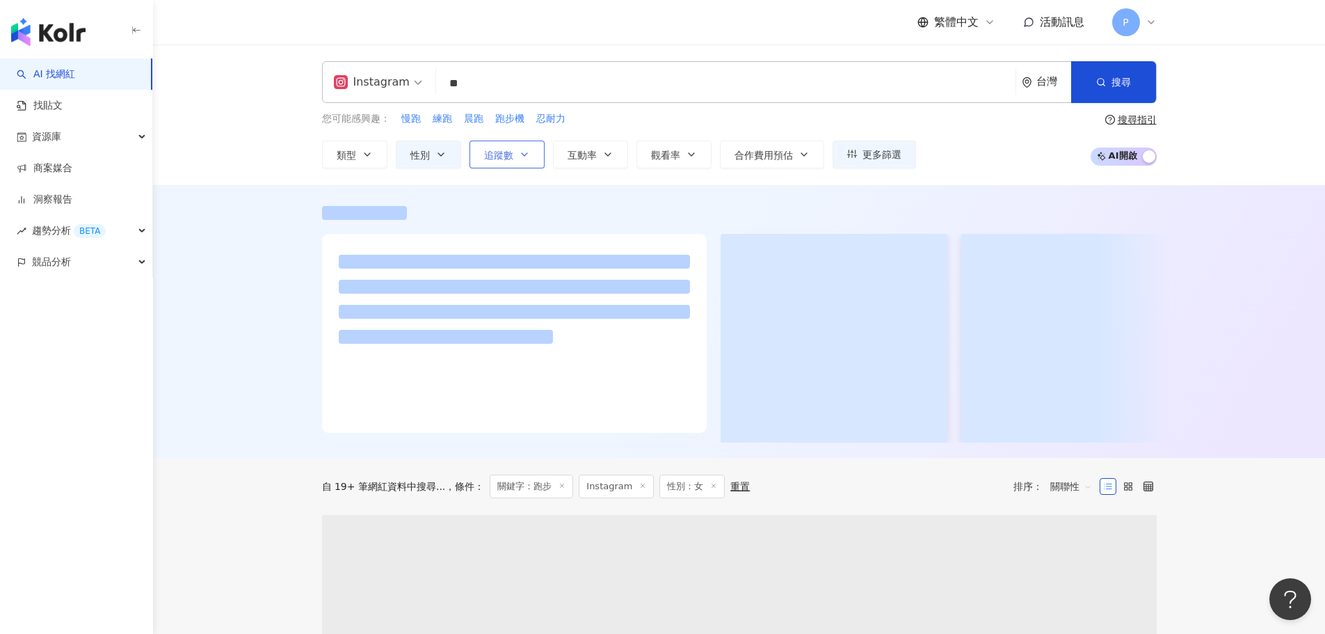
click at [519, 157] on icon "button" at bounding box center [524, 154] width 11 height 11
type input "*"
type input "*******"
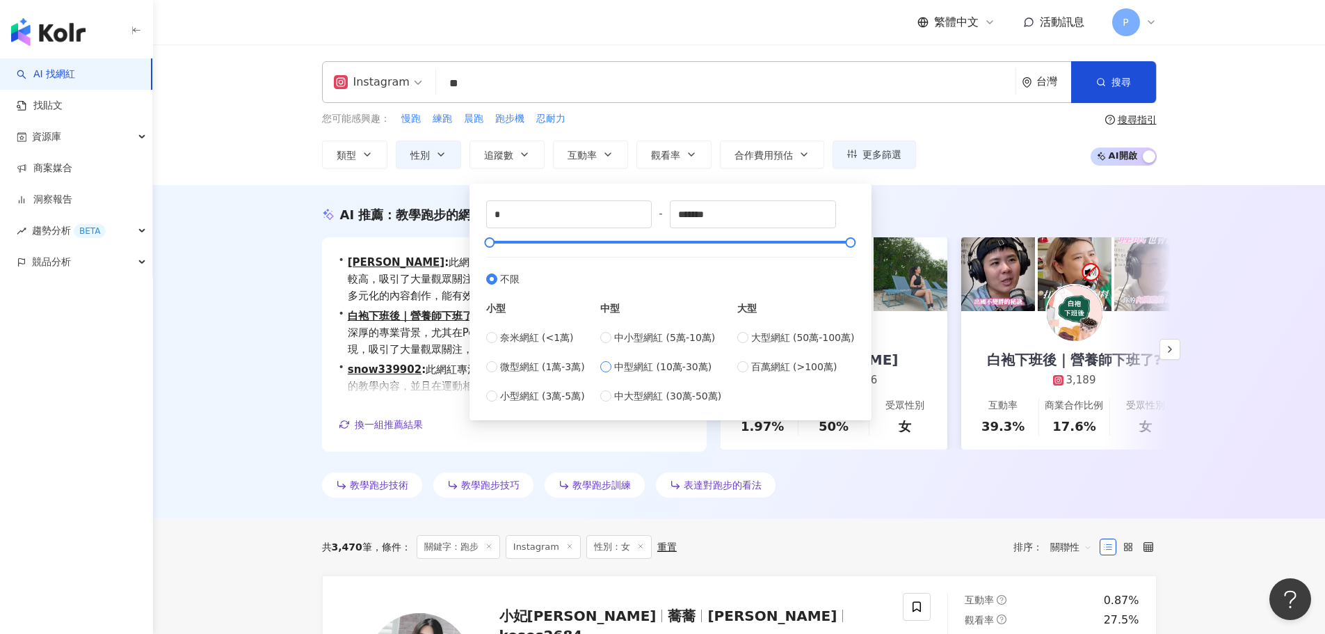
type input "******"
click at [1126, 85] on span "搜尋" at bounding box center [1121, 82] width 19 height 11
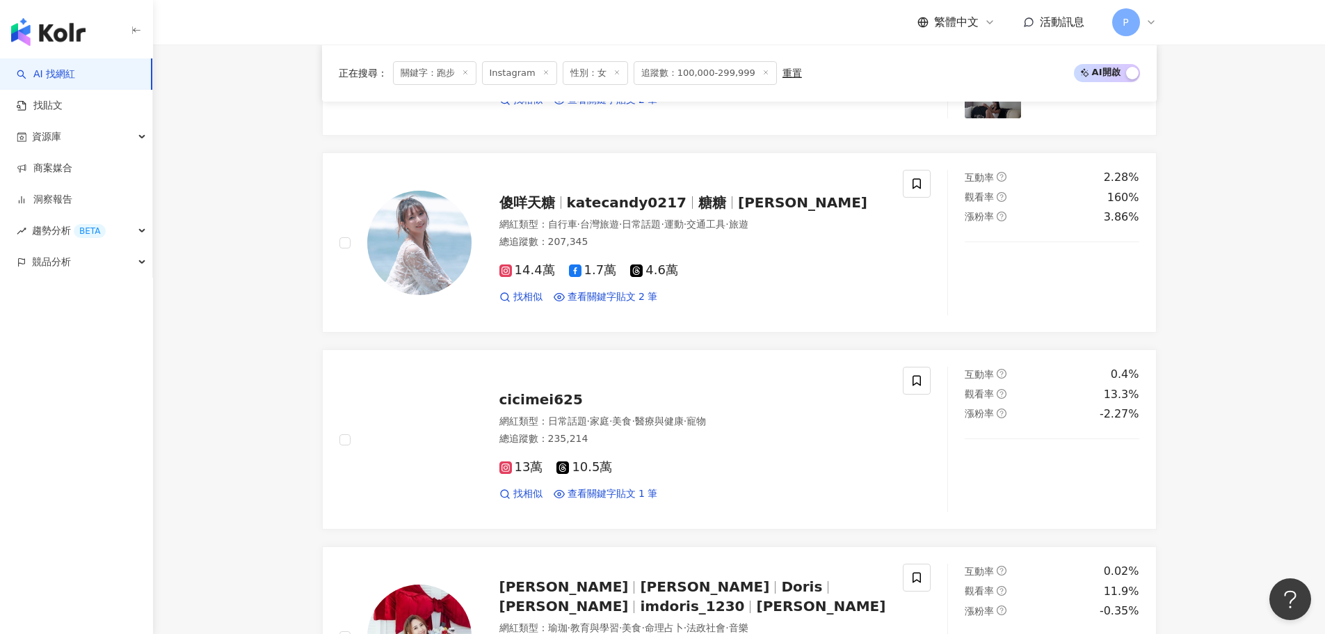
scroll to position [2087, 0]
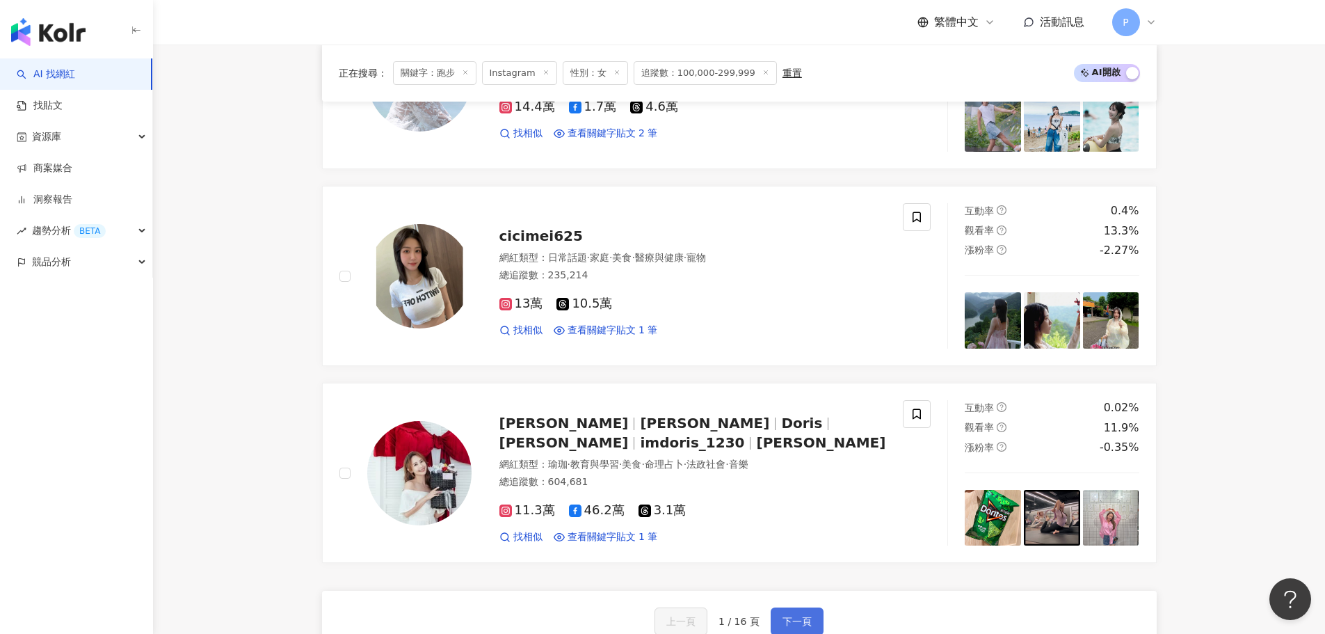
click at [790, 608] on button "下一頁" at bounding box center [797, 621] width 53 height 28
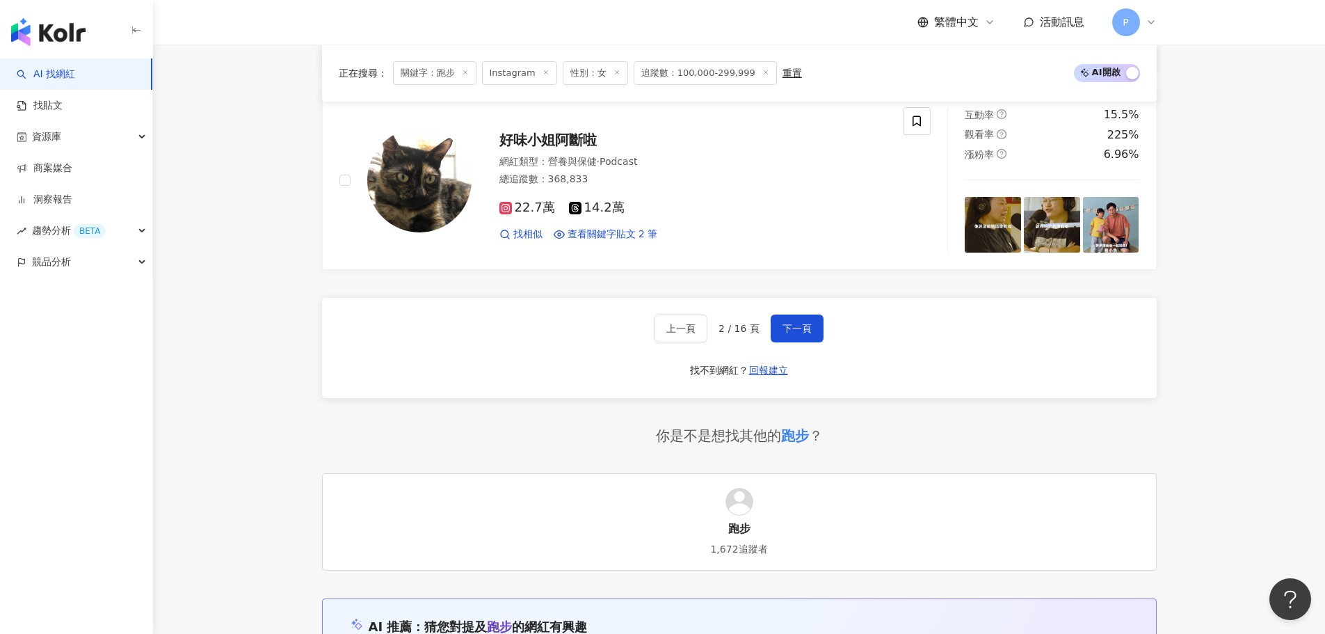
scroll to position [2505, 0]
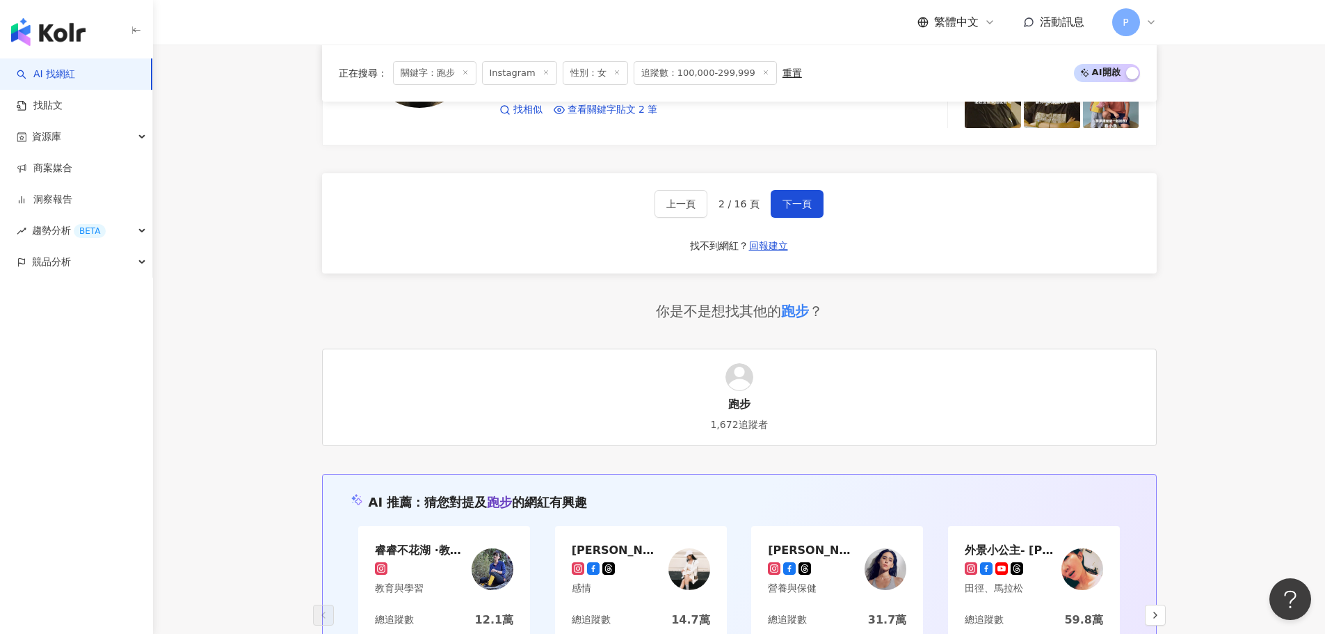
click at [783, 189] on div "上一頁 2 / 16 頁 下一頁 找不到網紅？ 回報建立" at bounding box center [739, 223] width 835 height 100
drag, startPoint x: 785, startPoint y: 189, endPoint x: 783, endPoint y: 200, distance: 10.5
click at [786, 189] on div "上一頁 2 / 16 頁 下一頁 找不到網紅？ 回報建立" at bounding box center [739, 223] width 835 height 100
click at [783, 200] on span "下一頁" at bounding box center [797, 203] width 29 height 11
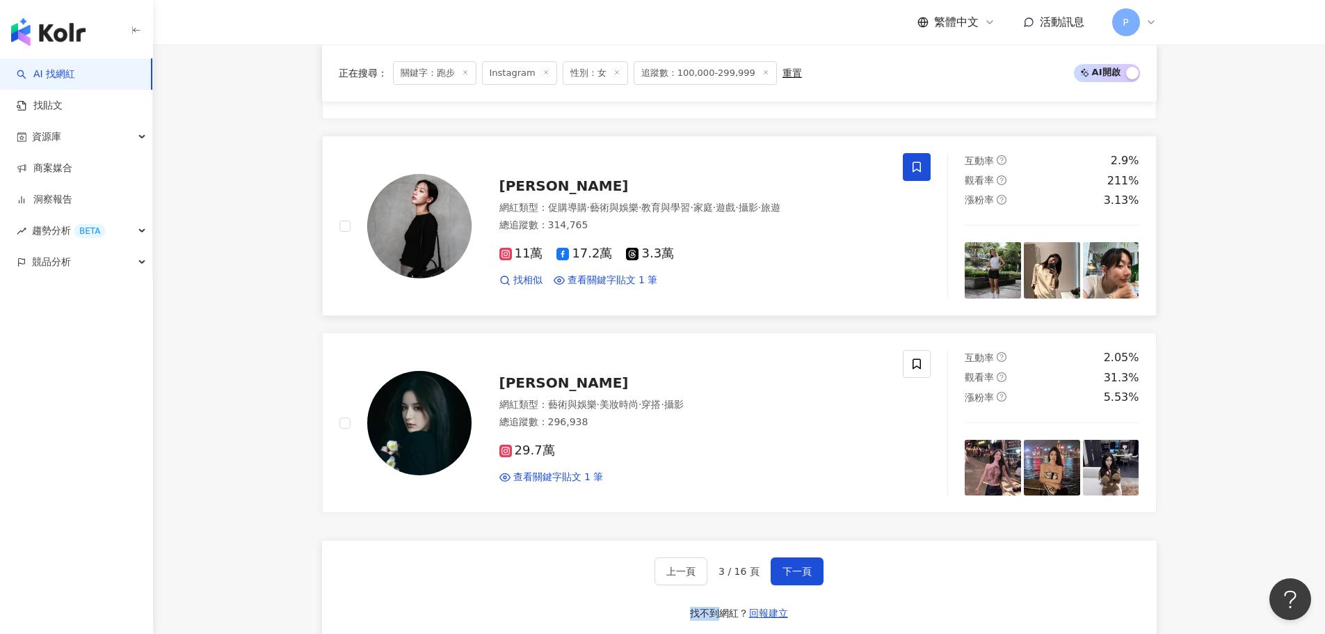
scroll to position [2146, 0]
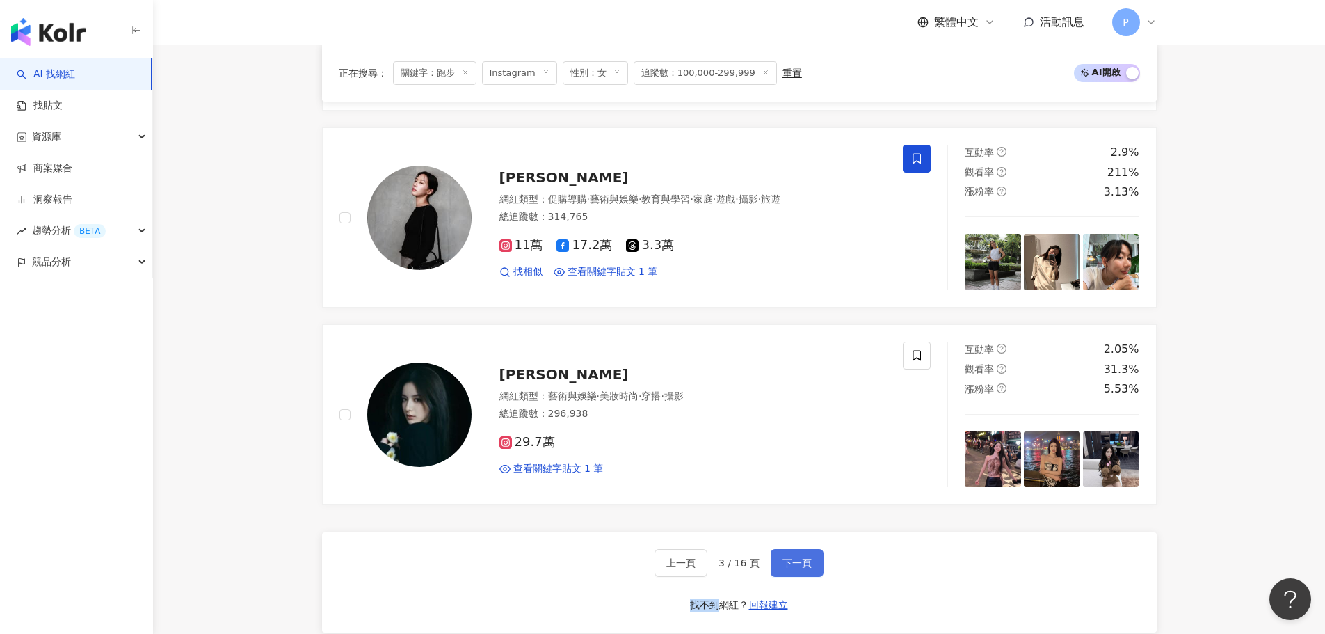
click at [790, 561] on span "下一頁" at bounding box center [797, 562] width 29 height 11
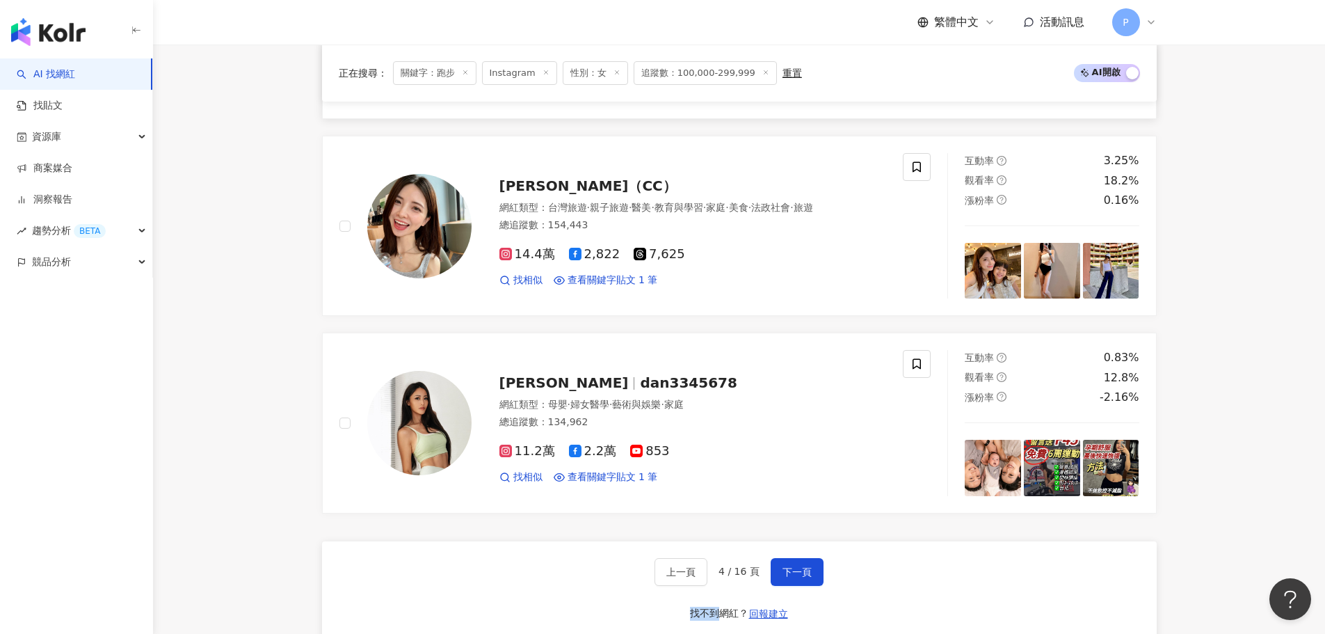
scroll to position [2157, 0]
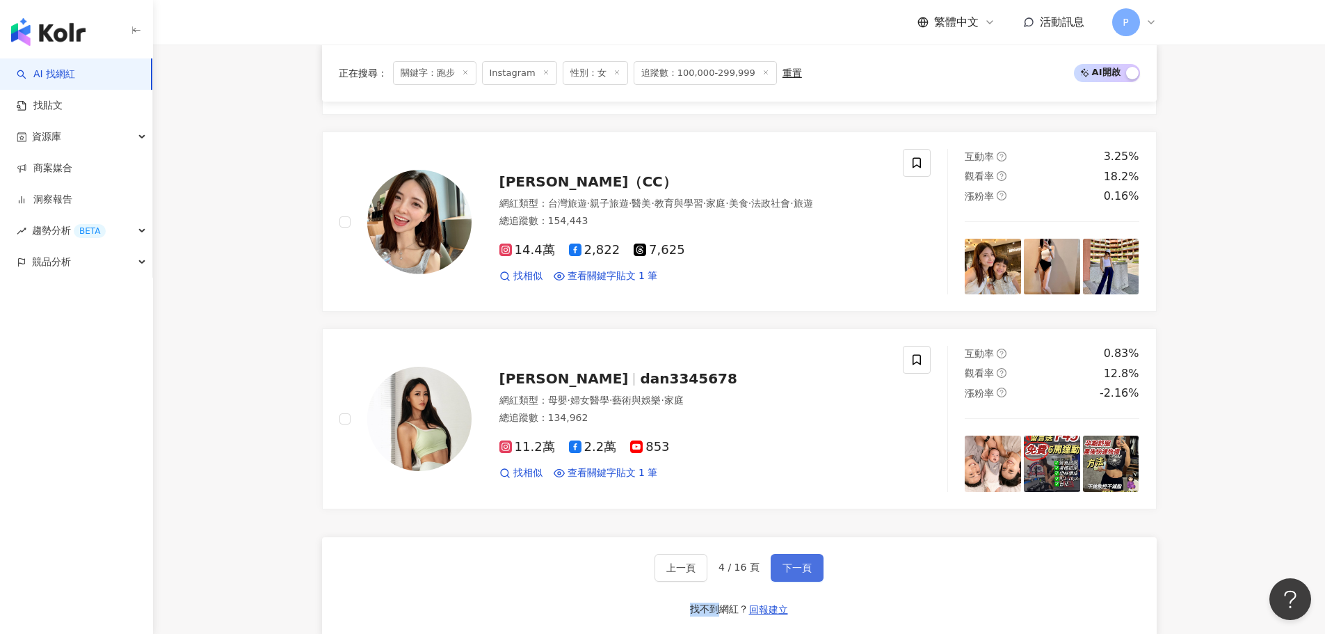
click at [776, 554] on button "下一頁" at bounding box center [797, 568] width 53 height 28
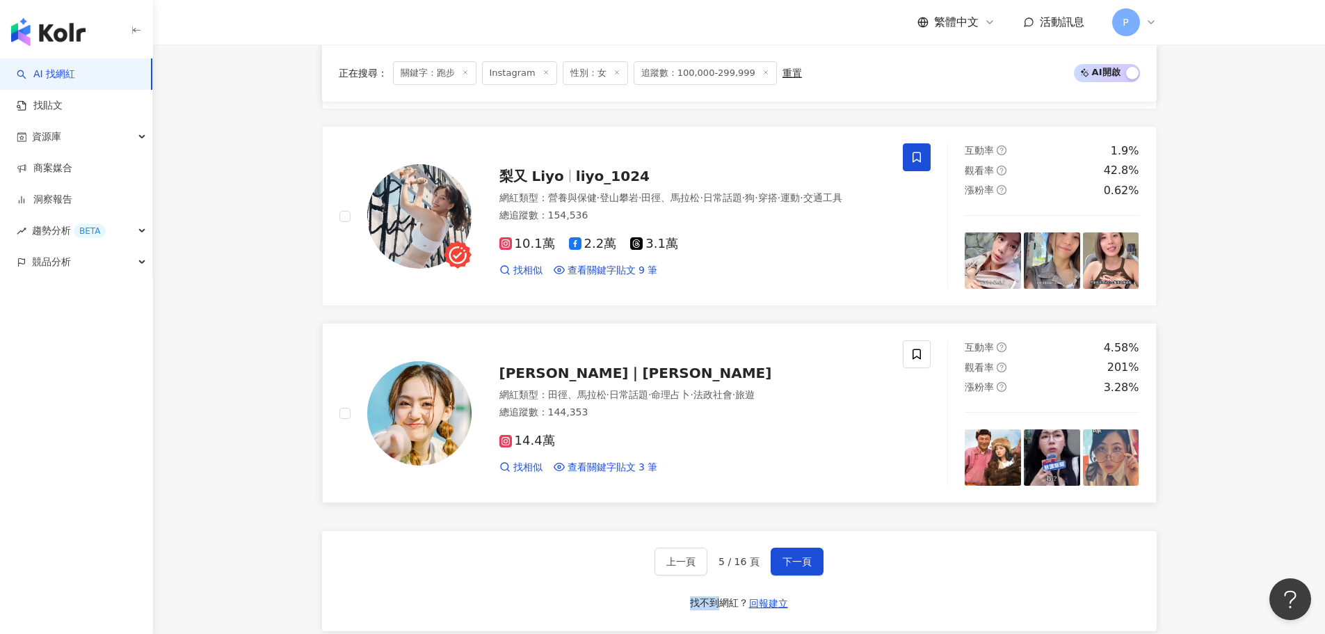
drag, startPoint x: 600, startPoint y: 365, endPoint x: 571, endPoint y: 478, distance: 116.6
click at [571, 478] on link "阿慈｜倪安慈 Kathy Ngai 網紅類型 ： 田徑、馬拉松 · 日常話題 · 命理占卜 · 法政社會 · 旅遊 總追蹤數 ： 144,353 14.4萬 …" at bounding box center [739, 413] width 835 height 180
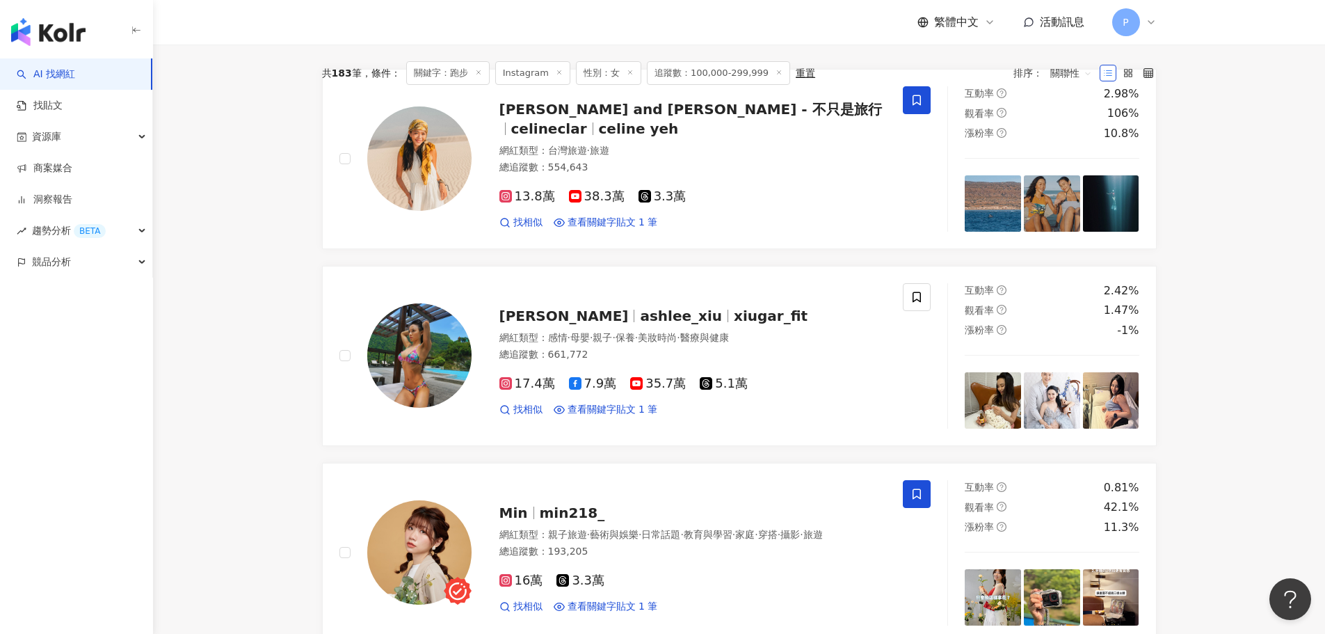
scroll to position [139, 0]
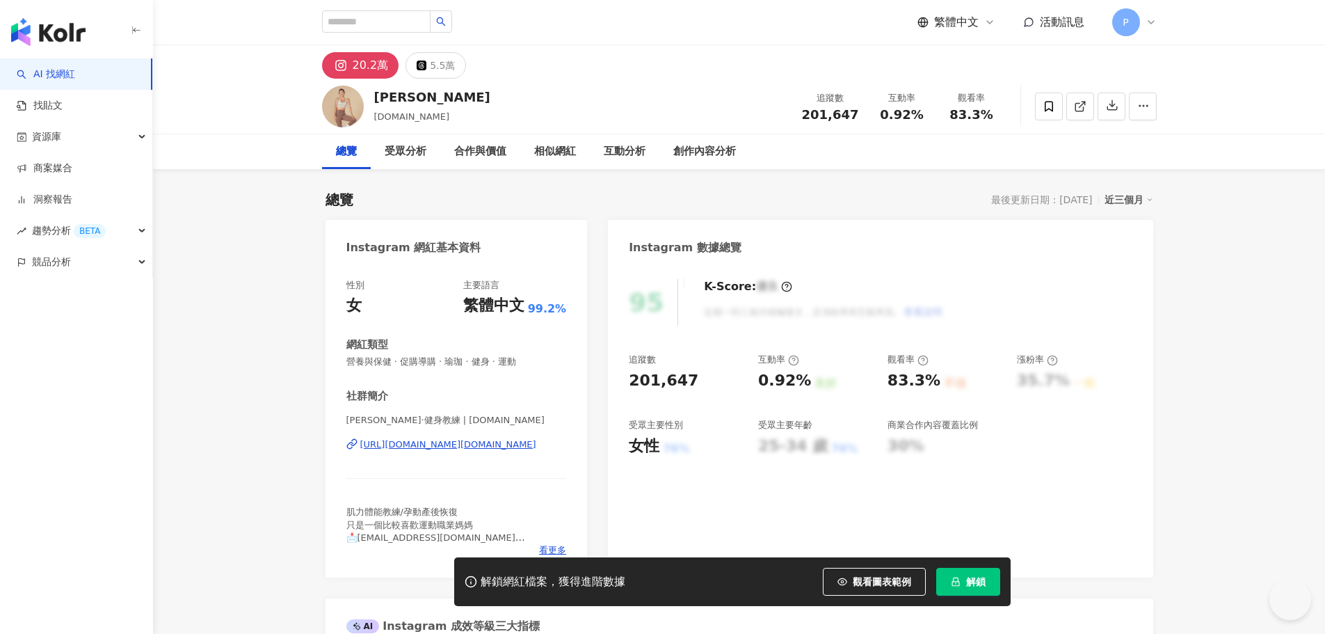
click at [453, 443] on div "https://www.instagram.com/hana.eat/" at bounding box center [448, 444] width 176 height 13
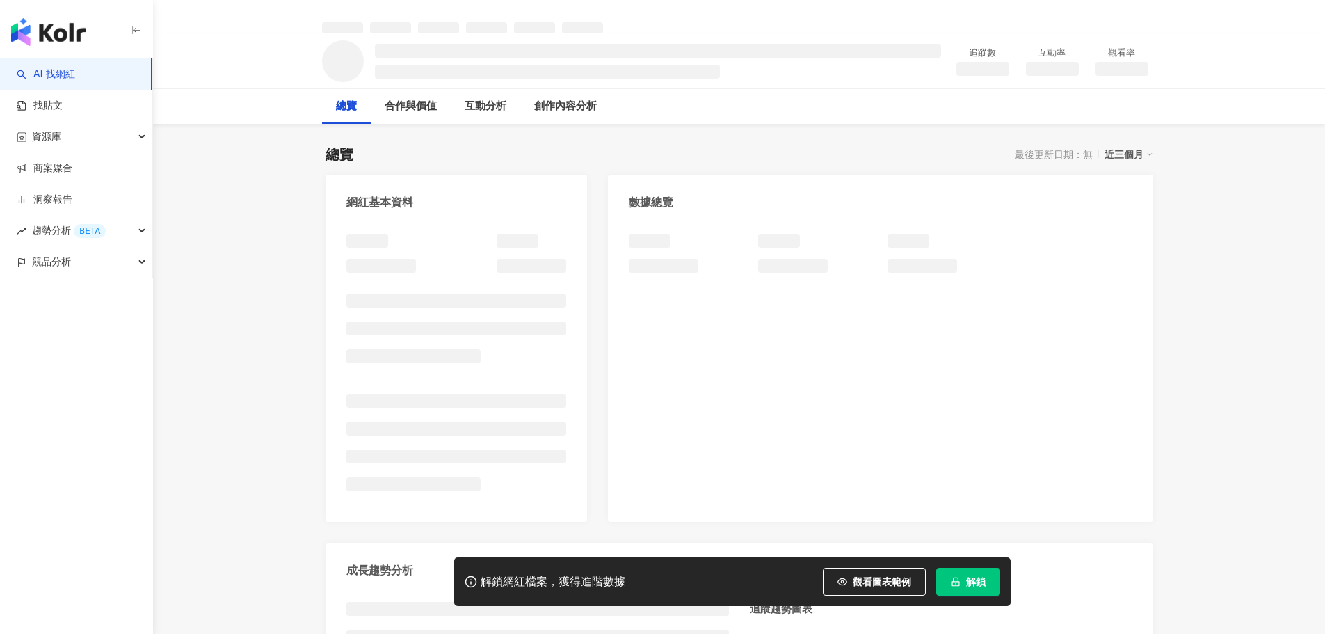
scroll to position [278, 0]
